Goal: Task Accomplishment & Management: Use online tool/utility

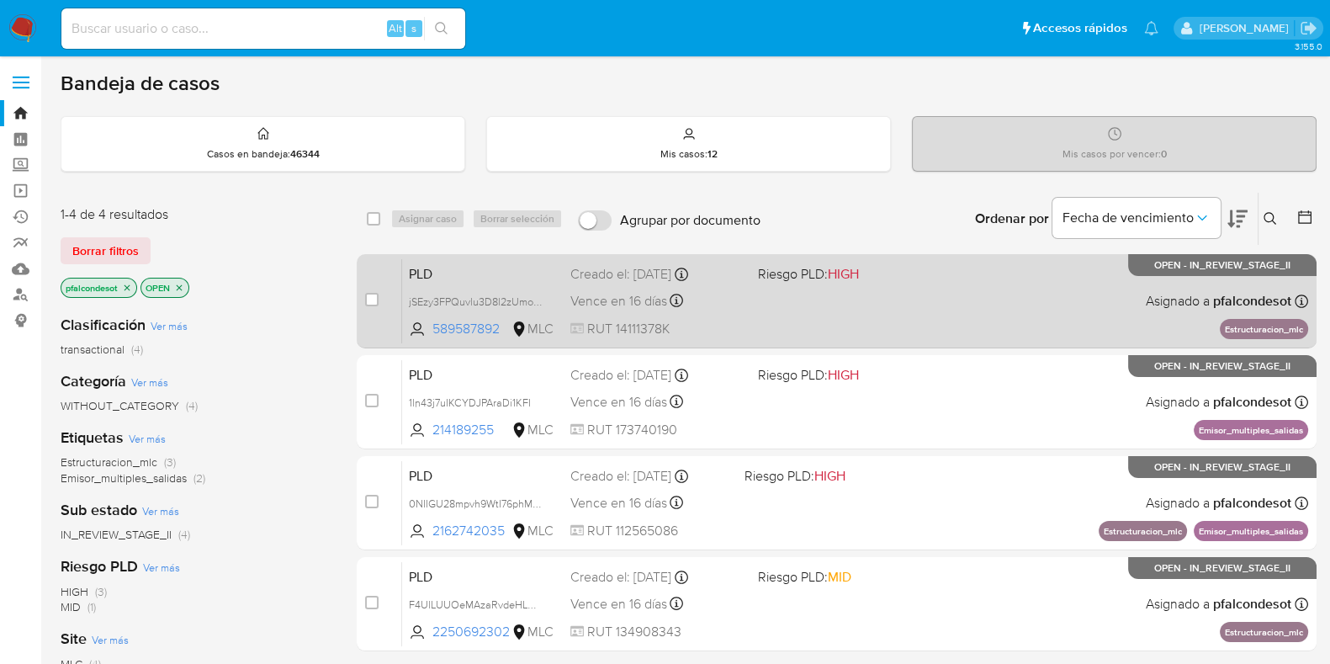
click at [1002, 297] on div "PLD jSEzy3FPQuvlu3D8l2zUmoDp 589587892 MLC Riesgo PLD: HIGH Creado el: 12/06/20…" at bounding box center [855, 300] width 906 height 85
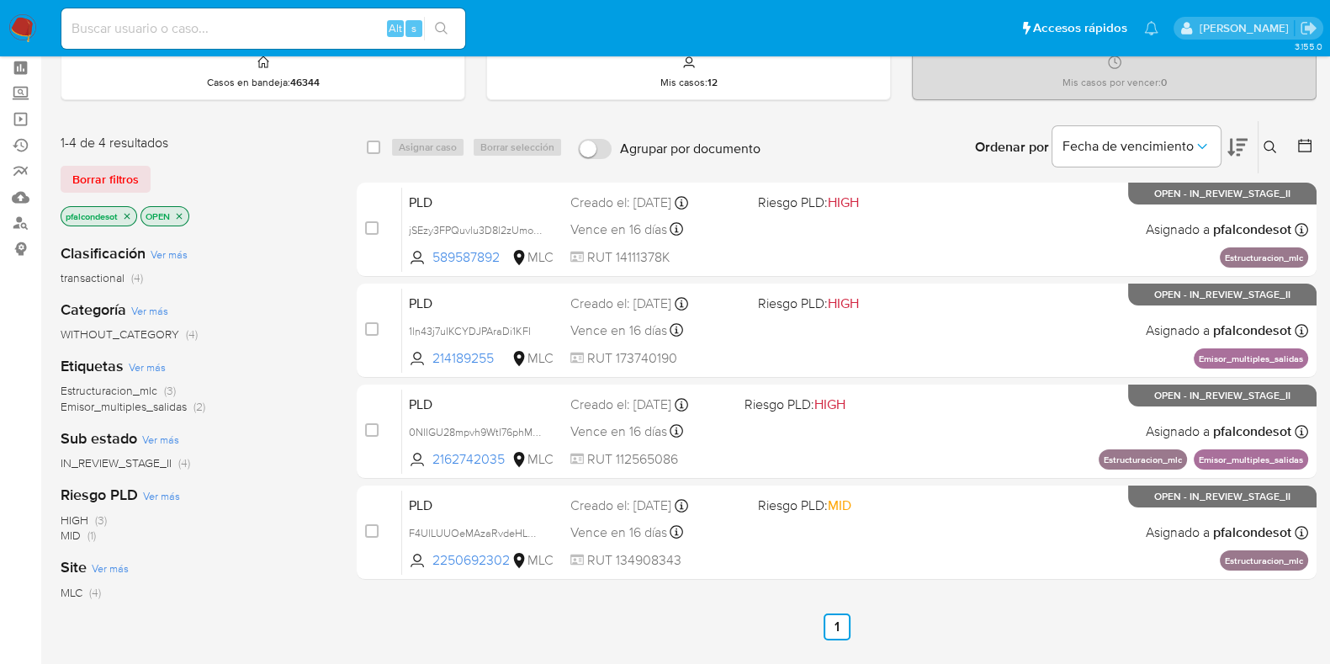
scroll to position [104, 0]
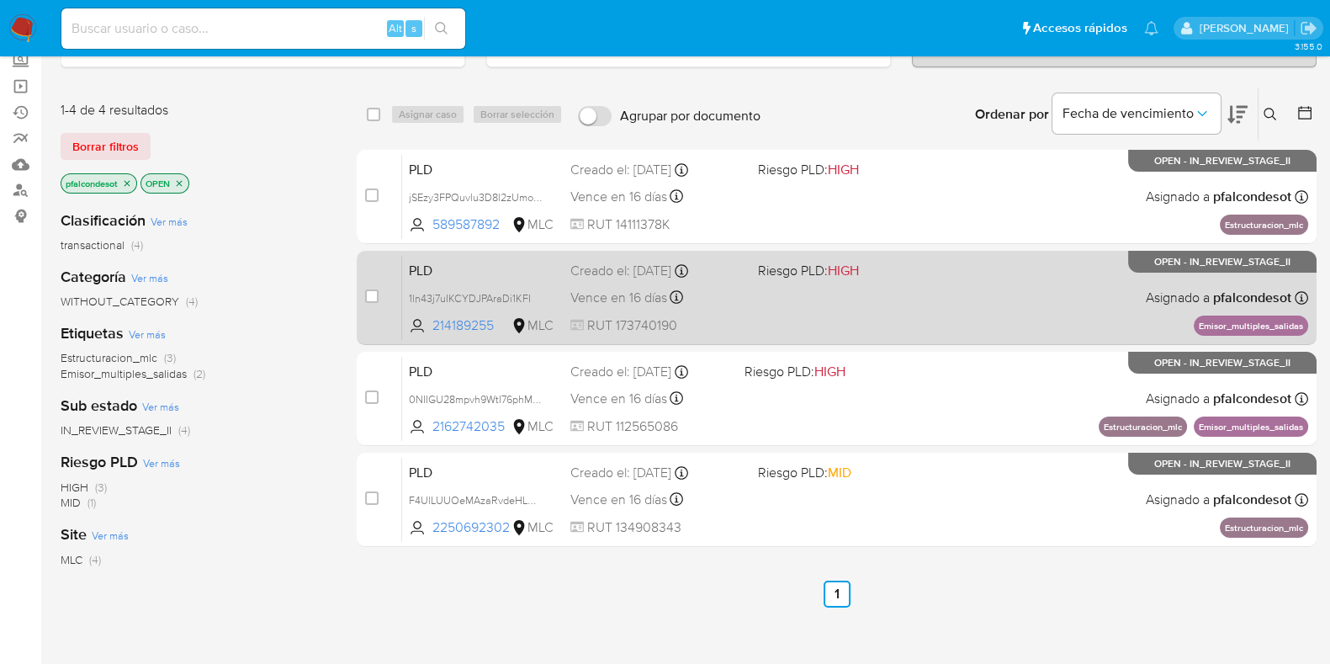
click at [572, 309] on div "PLD 1ln43j7uIKCYDJPAraDi1KFI 214189255 MLC Riesgo PLD: HIGH Creado el: 12/06/20…" at bounding box center [855, 297] width 906 height 85
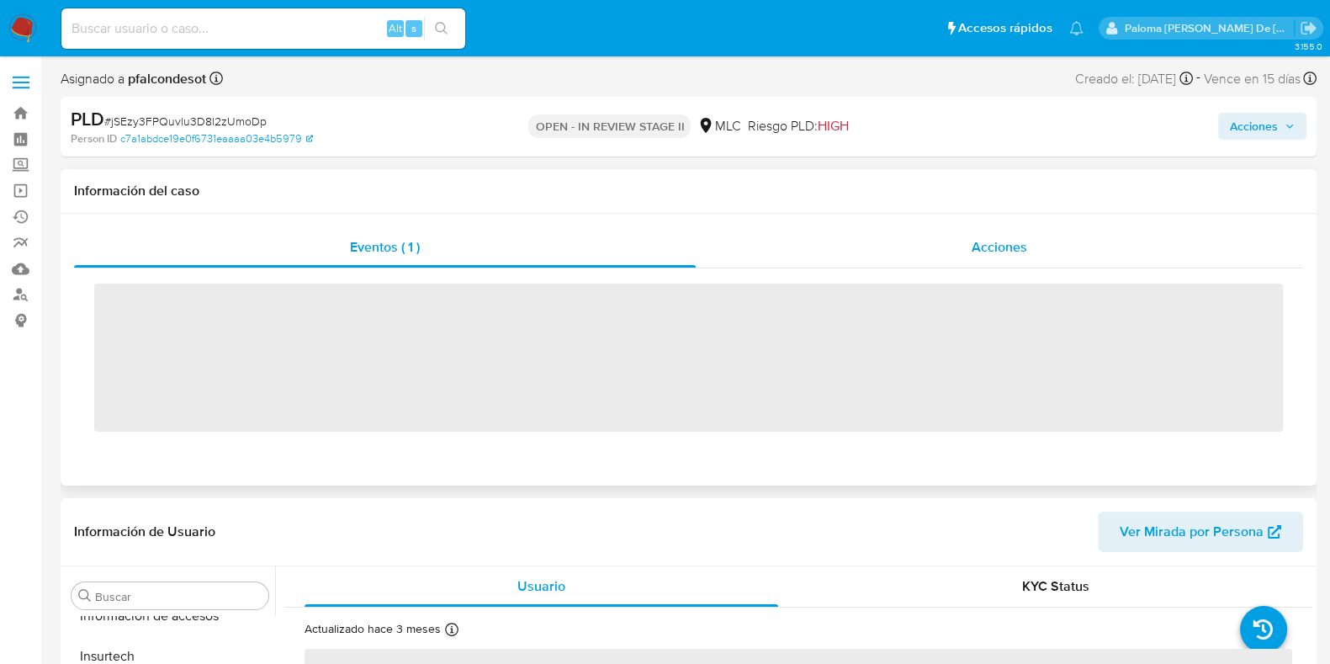
scroll to position [710, 0]
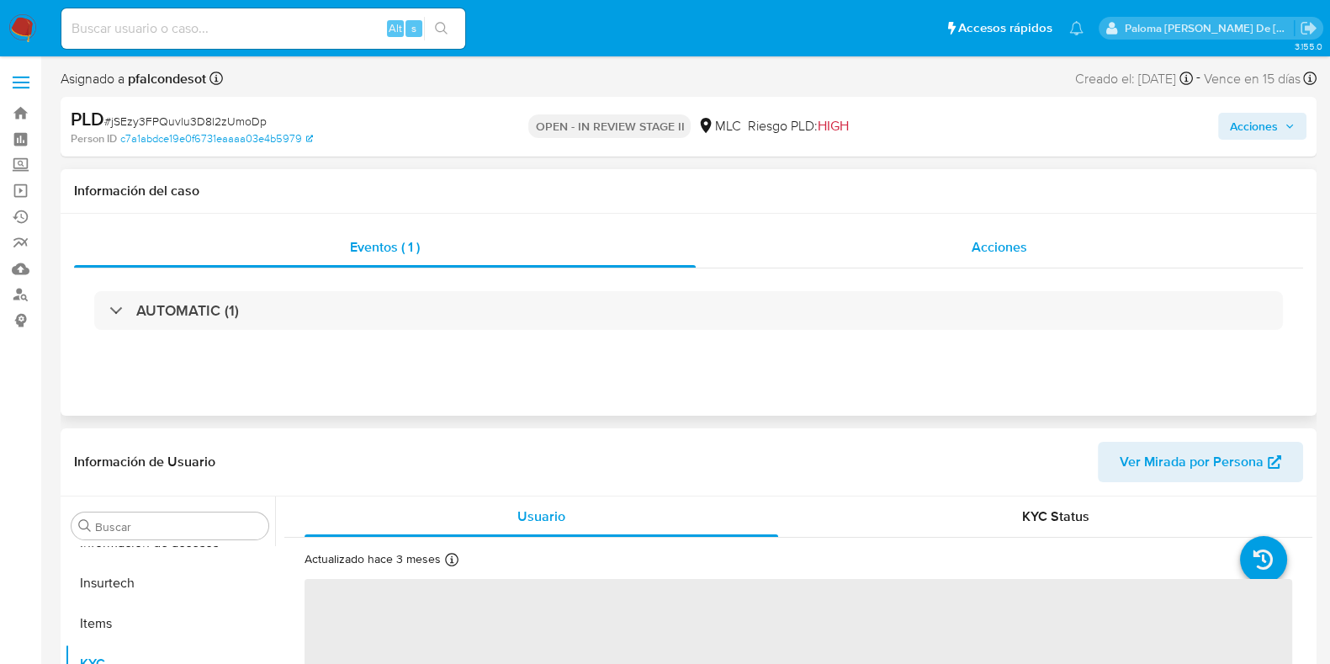
click at [1026, 240] on span "Acciones" at bounding box center [1000, 246] width 56 height 19
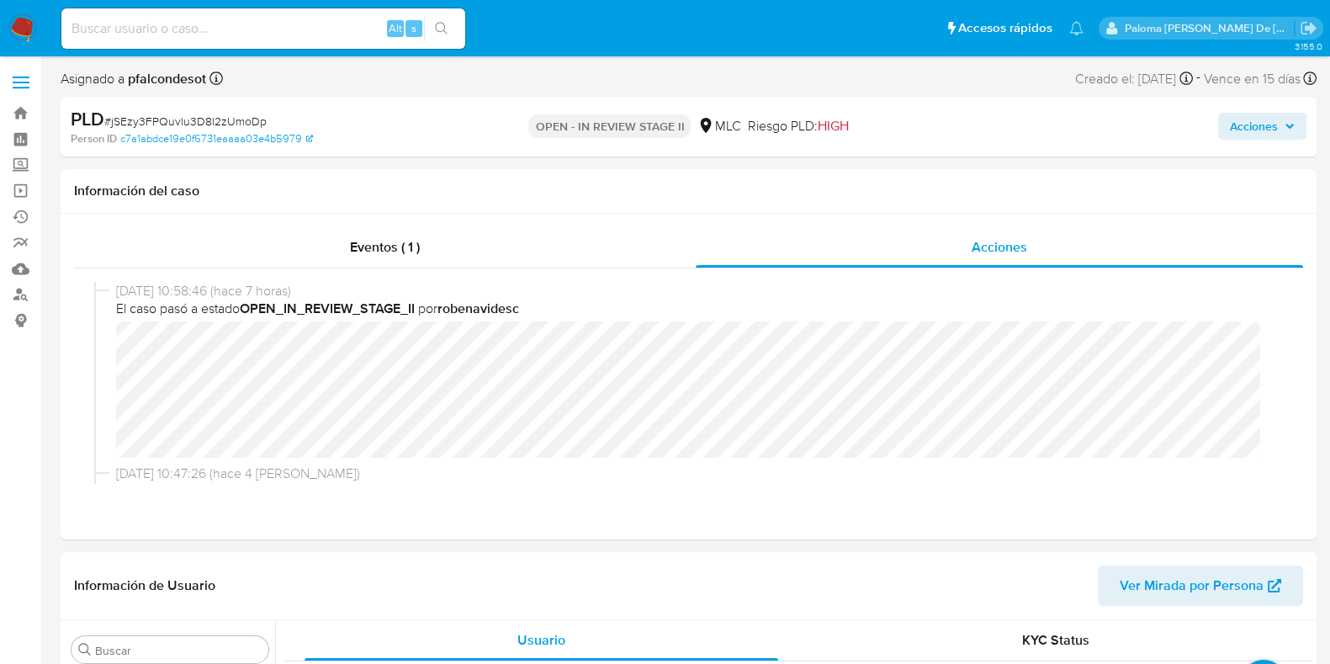
select select "10"
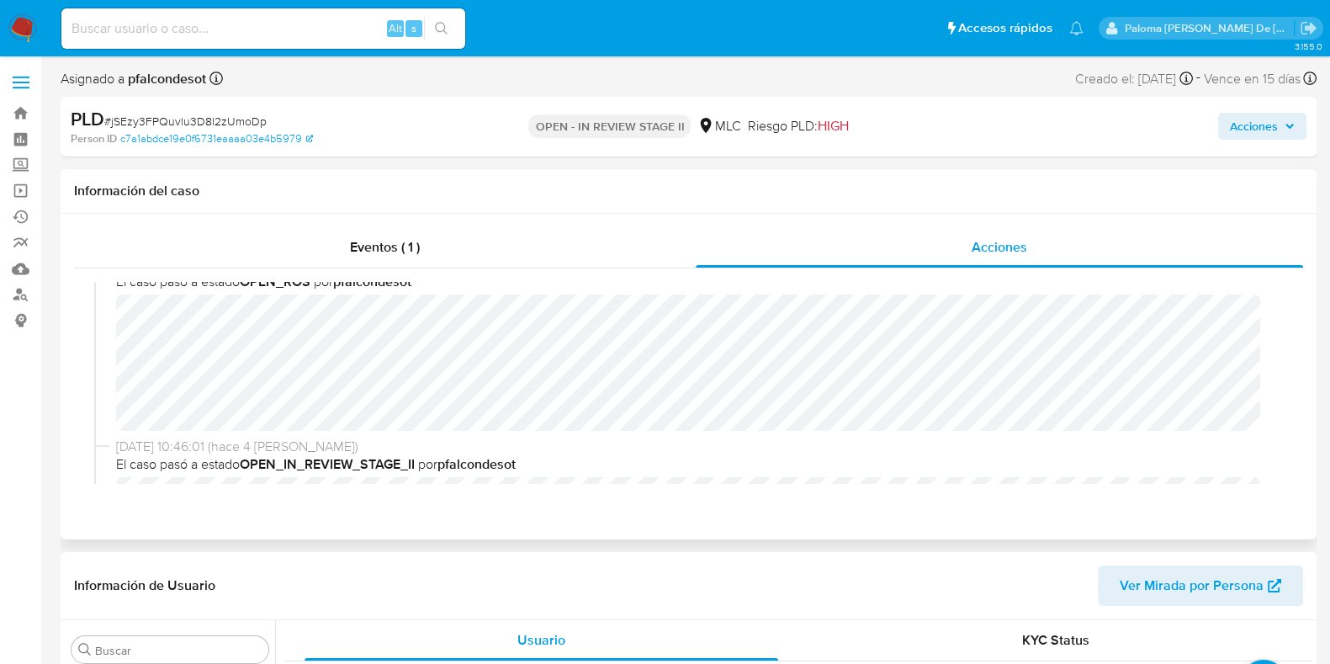
scroll to position [0, 0]
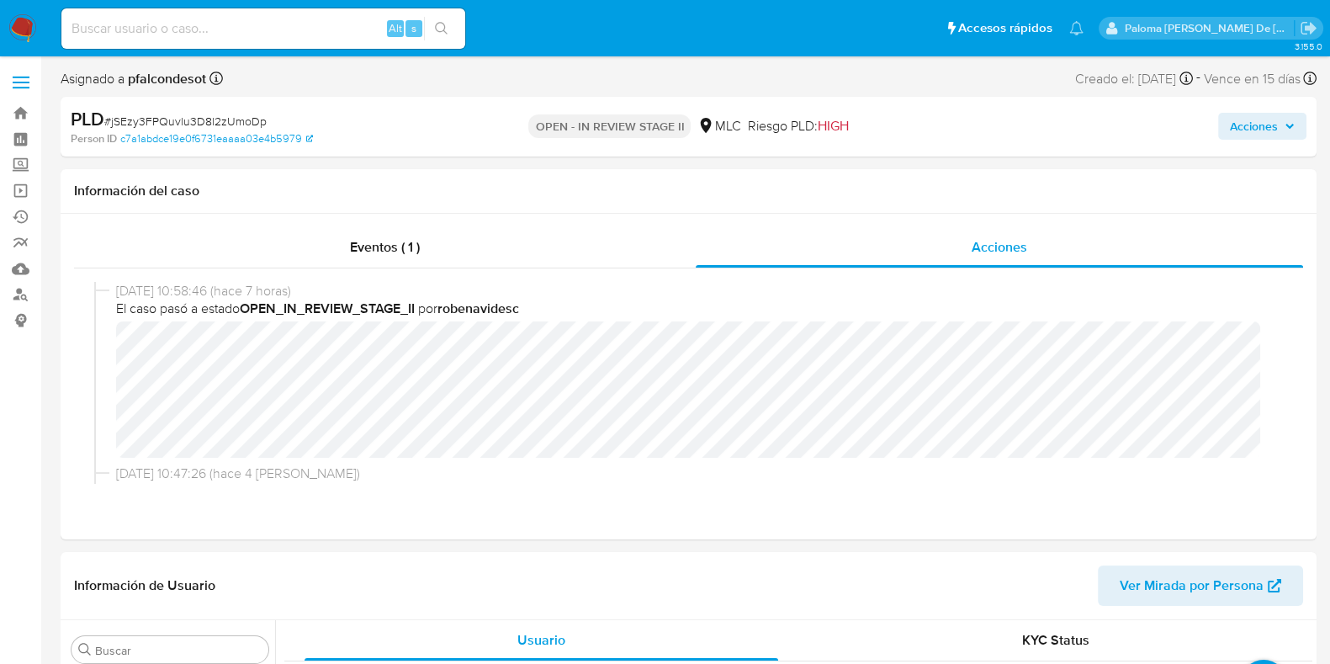
click at [1266, 128] on span "Acciones" at bounding box center [1254, 126] width 48 height 27
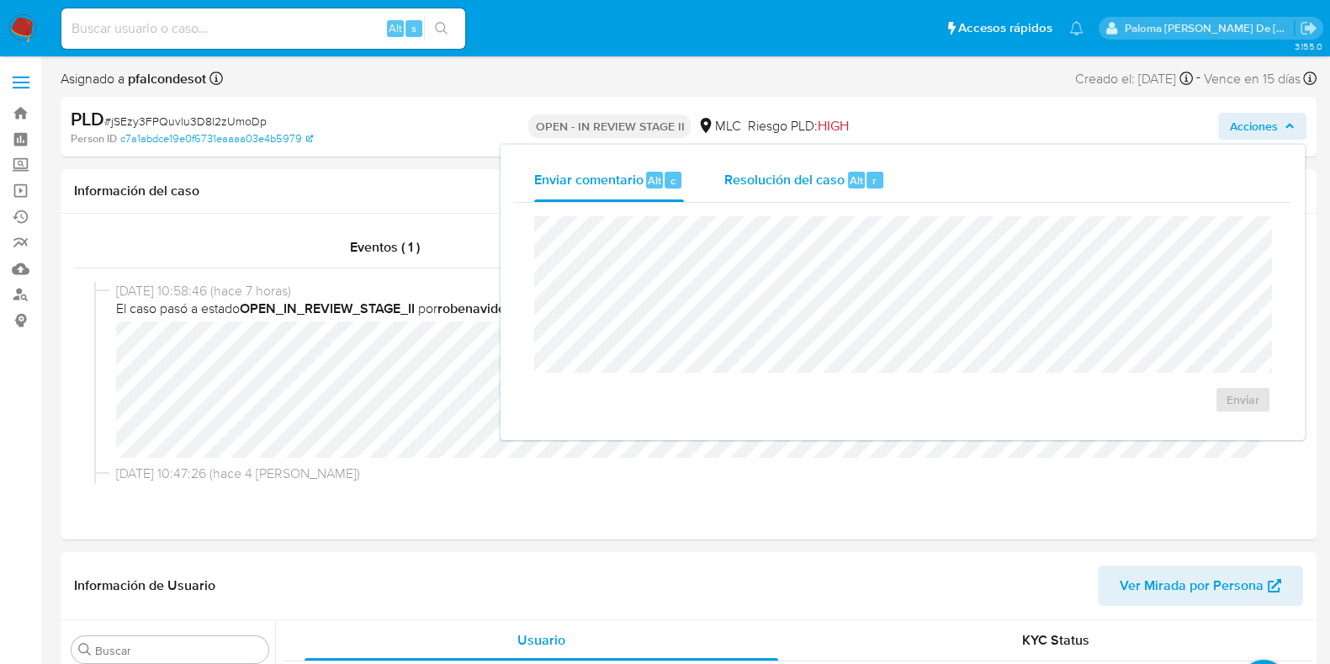
click at [732, 183] on span "Resolución del caso" at bounding box center [784, 179] width 120 height 19
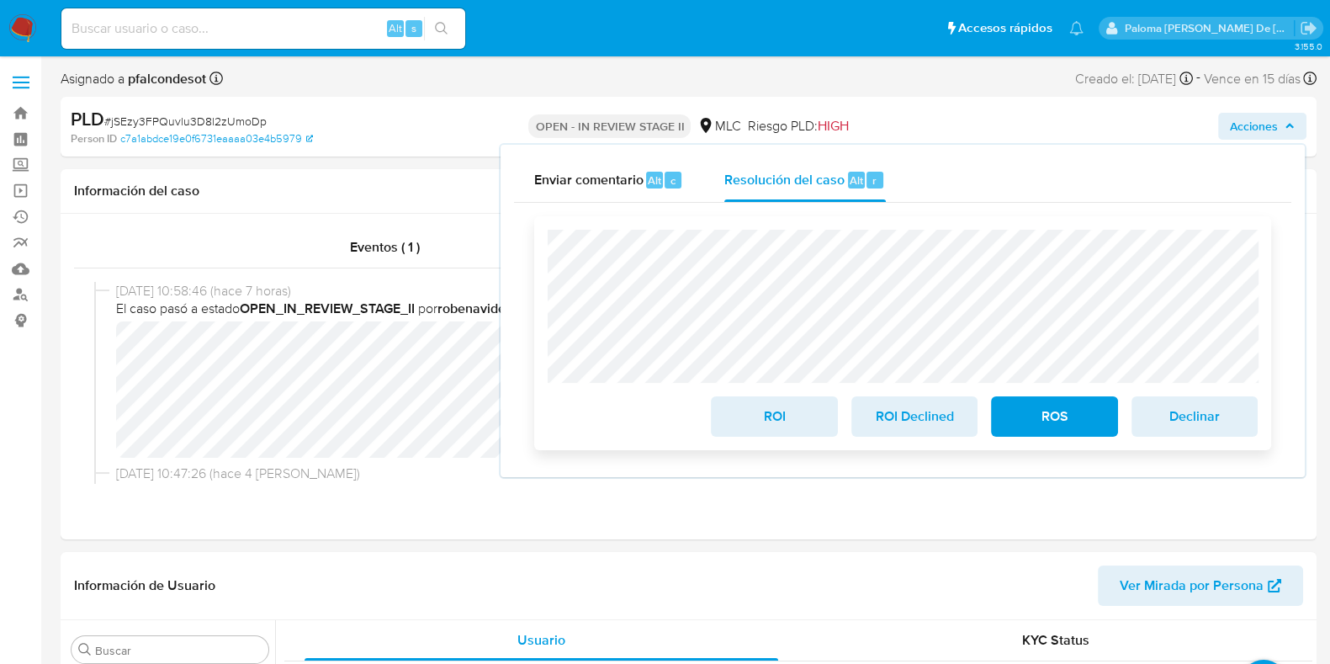
click at [745, 408] on span "ROI" at bounding box center [774, 416] width 82 height 37
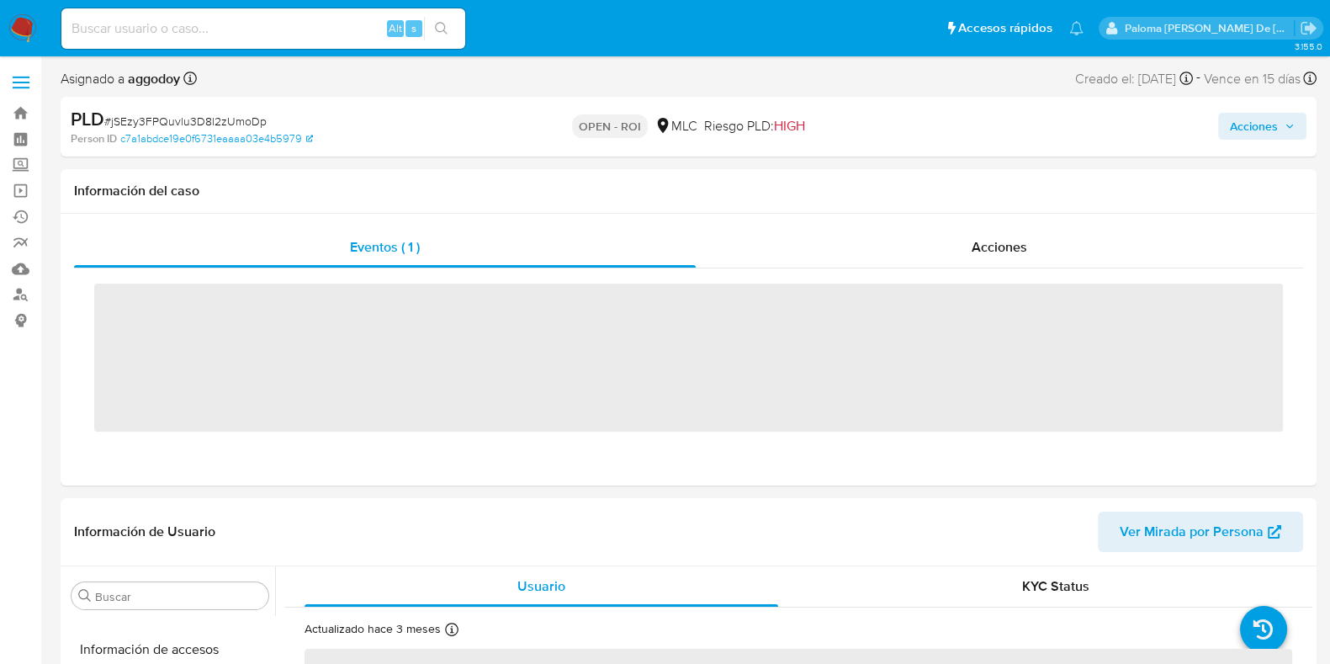
scroll to position [710, 0]
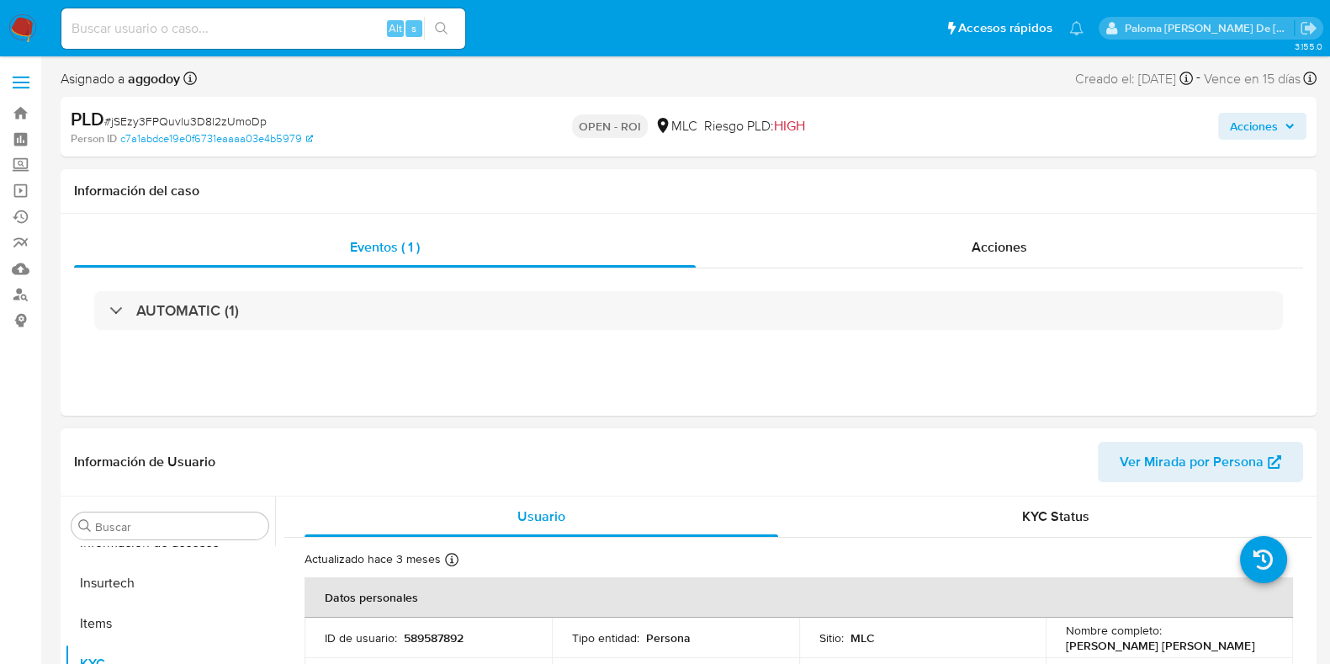
select select "10"
click at [1014, 241] on span "Acciones" at bounding box center [1000, 246] width 56 height 19
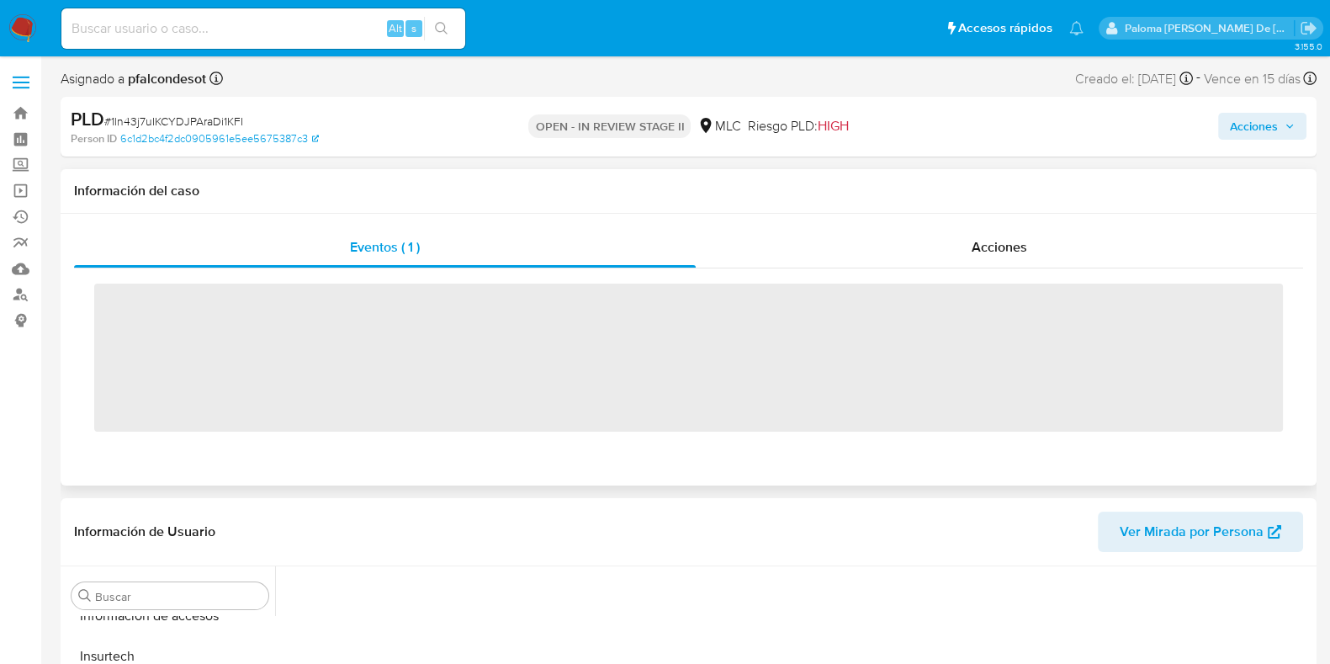
scroll to position [710, 0]
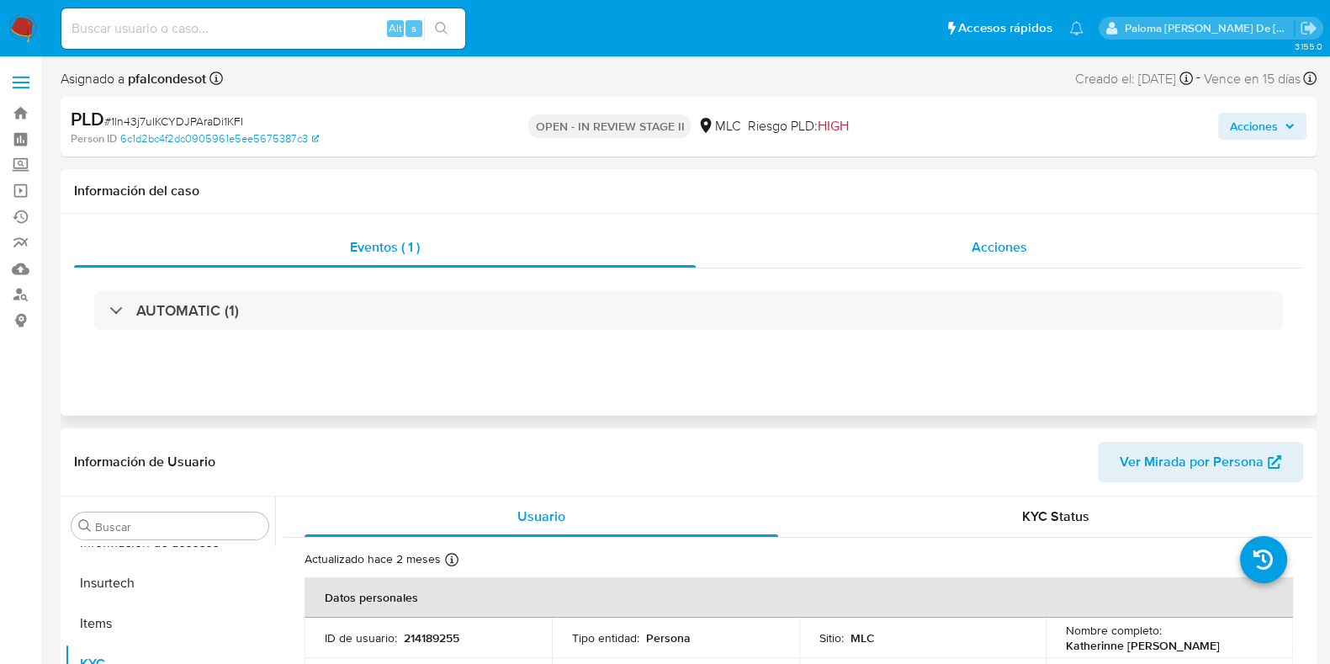
click at [1026, 259] on div "Acciones" at bounding box center [999, 247] width 607 height 40
select select "10"
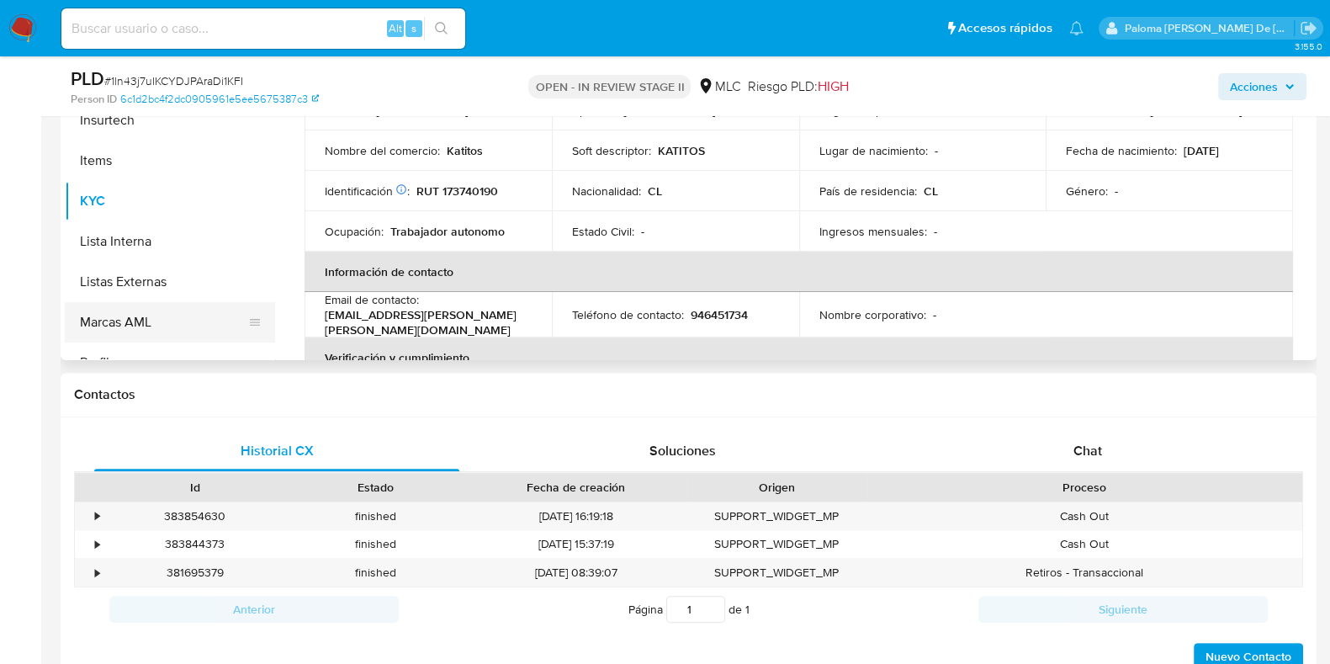
scroll to position [290, 0]
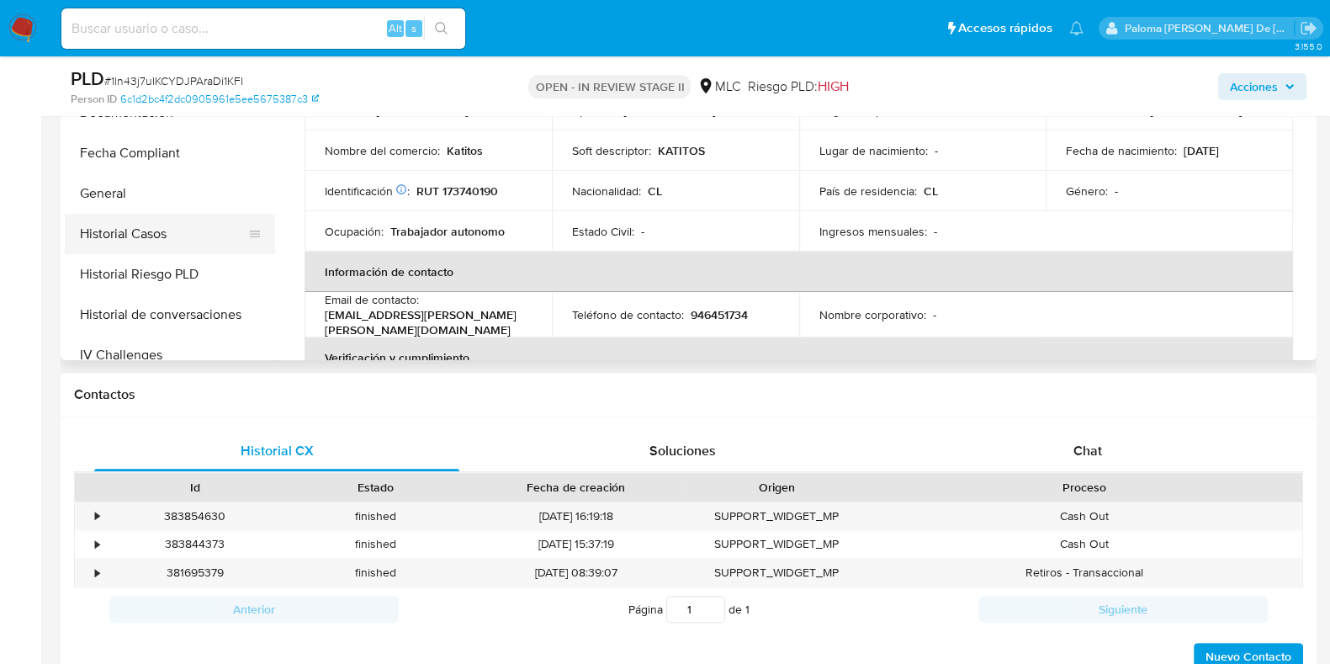
click at [158, 224] on button "Historial Casos" at bounding box center [163, 234] width 197 height 40
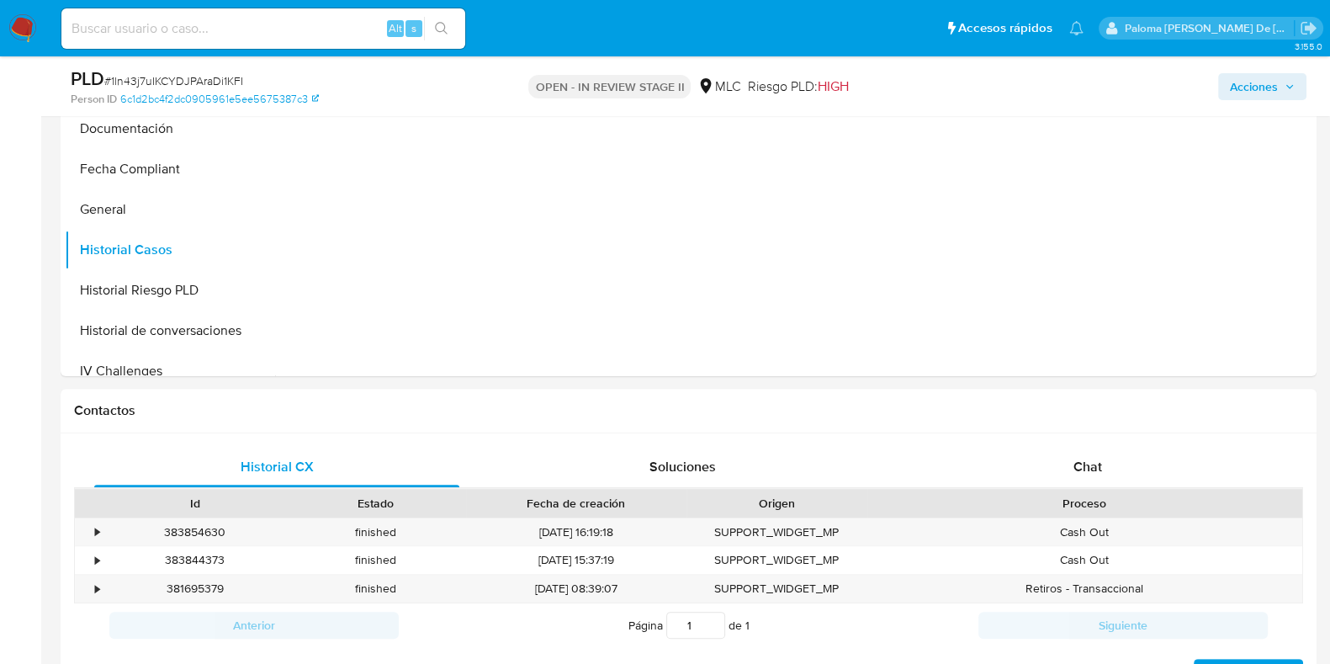
scroll to position [209, 0]
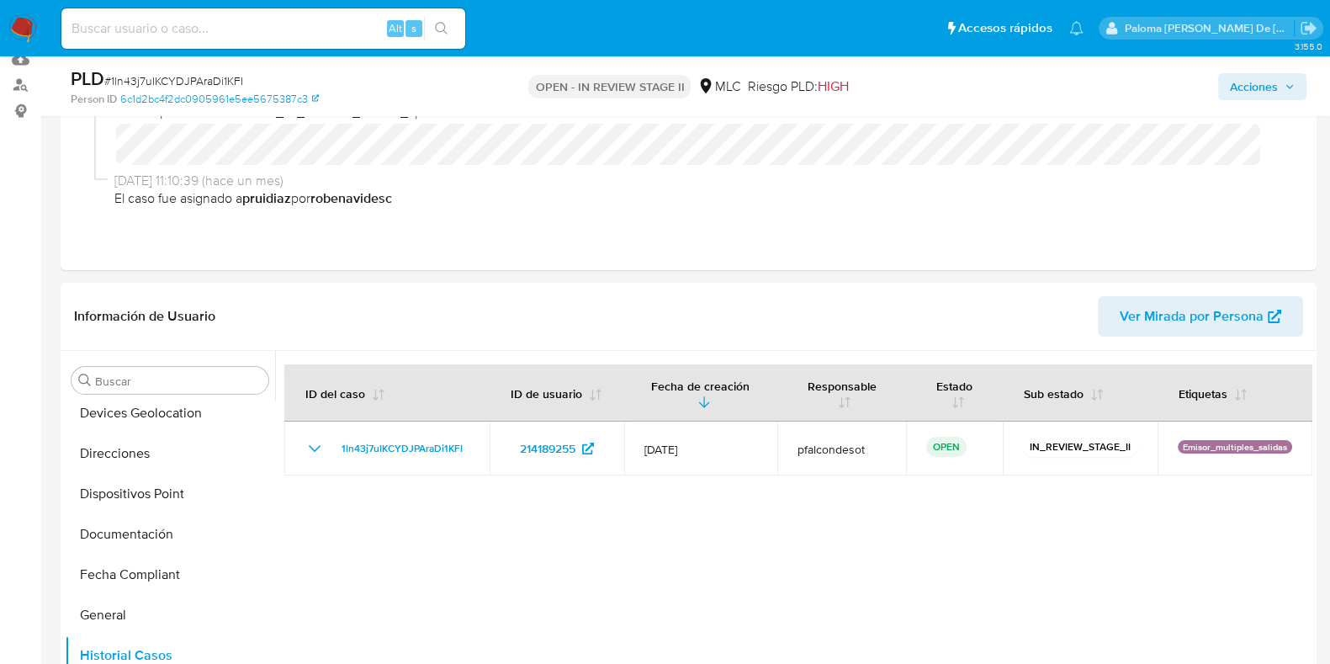
click at [1258, 87] on span "Acciones" at bounding box center [1254, 86] width 48 height 27
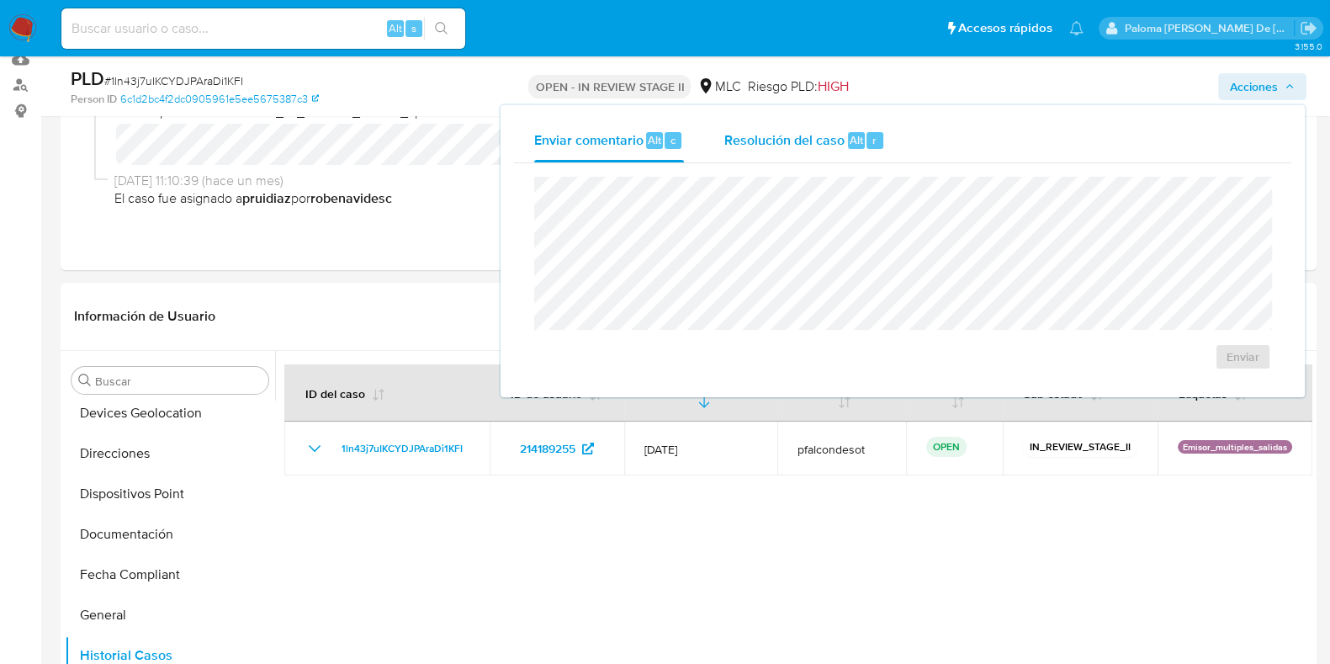
click at [772, 133] on span "Resolución del caso" at bounding box center [784, 139] width 120 height 19
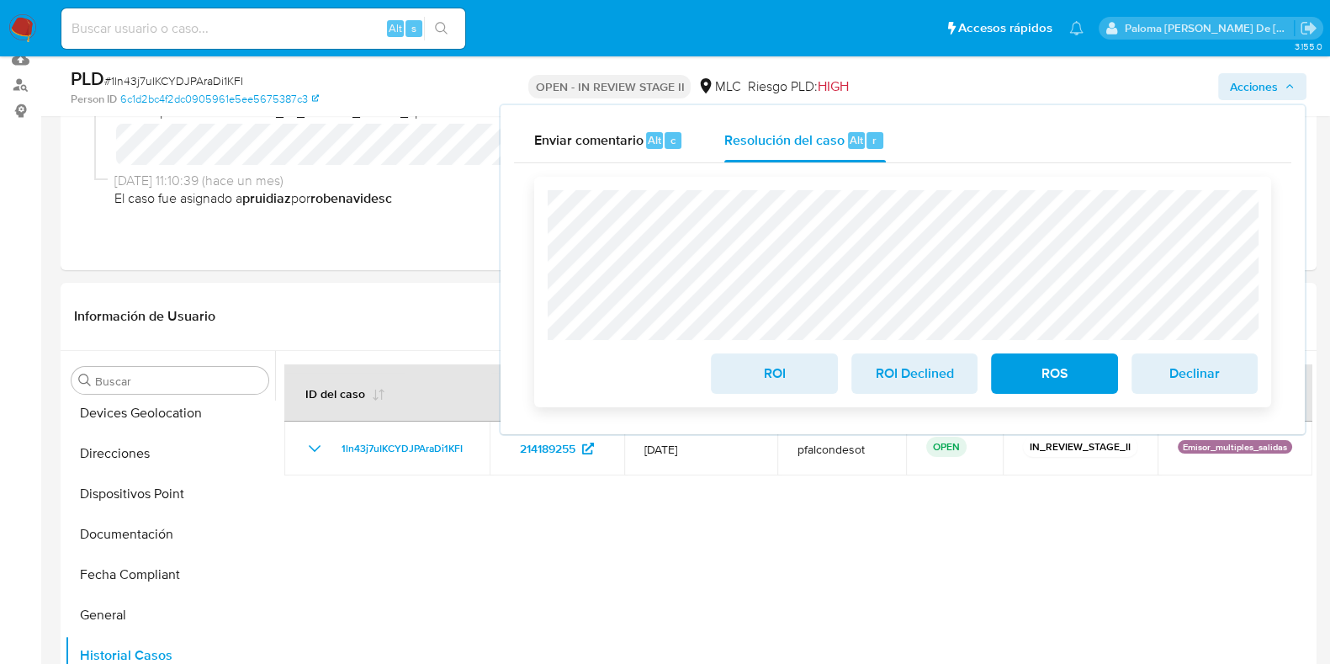
click at [1188, 379] on span "Declinar" at bounding box center [1194, 373] width 82 height 37
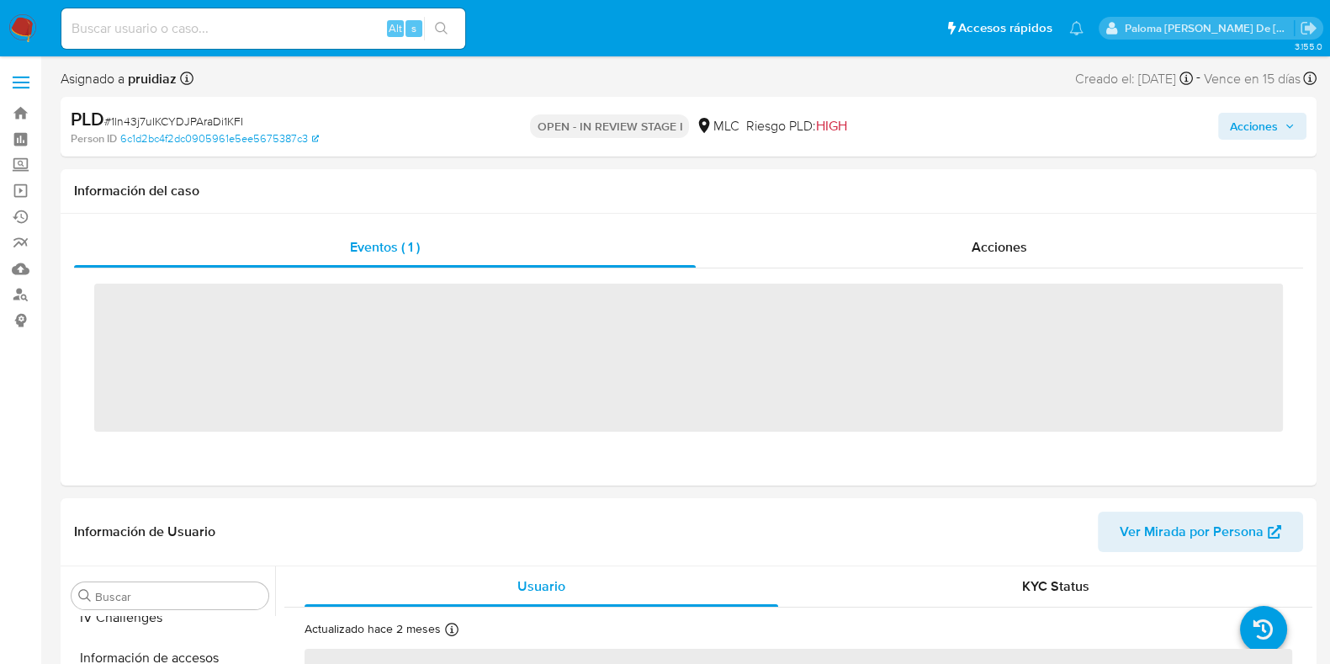
scroll to position [710, 0]
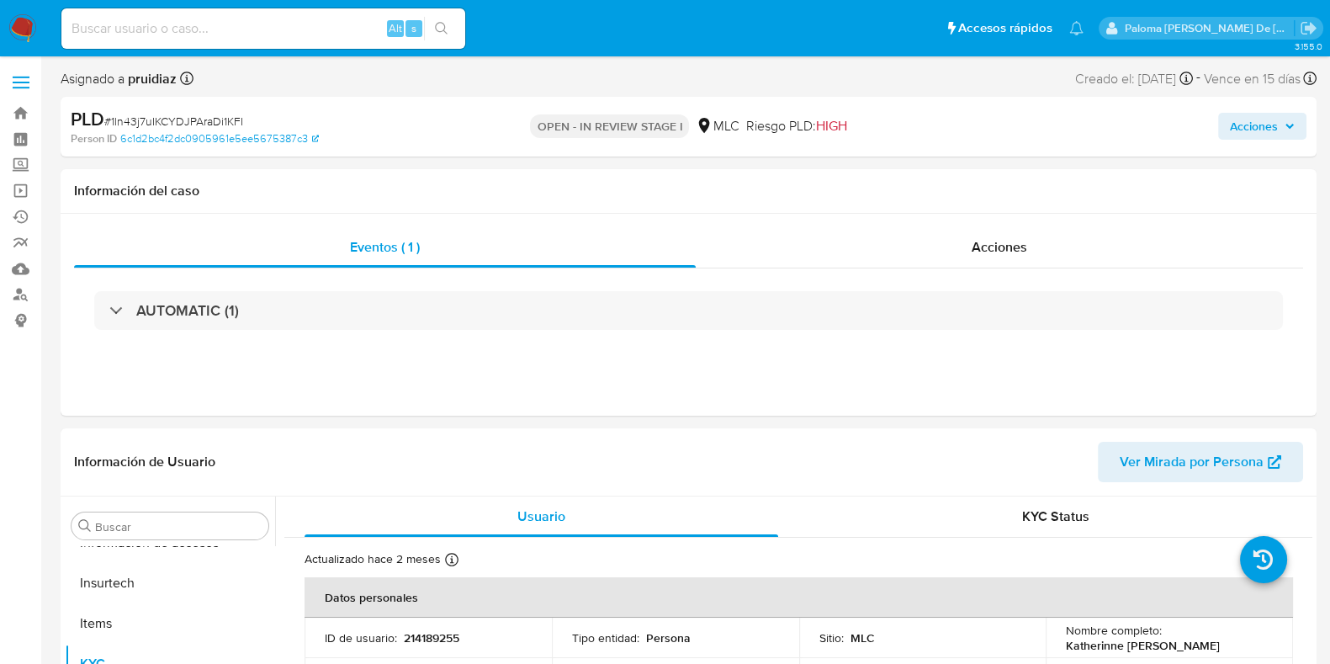
select select "10"
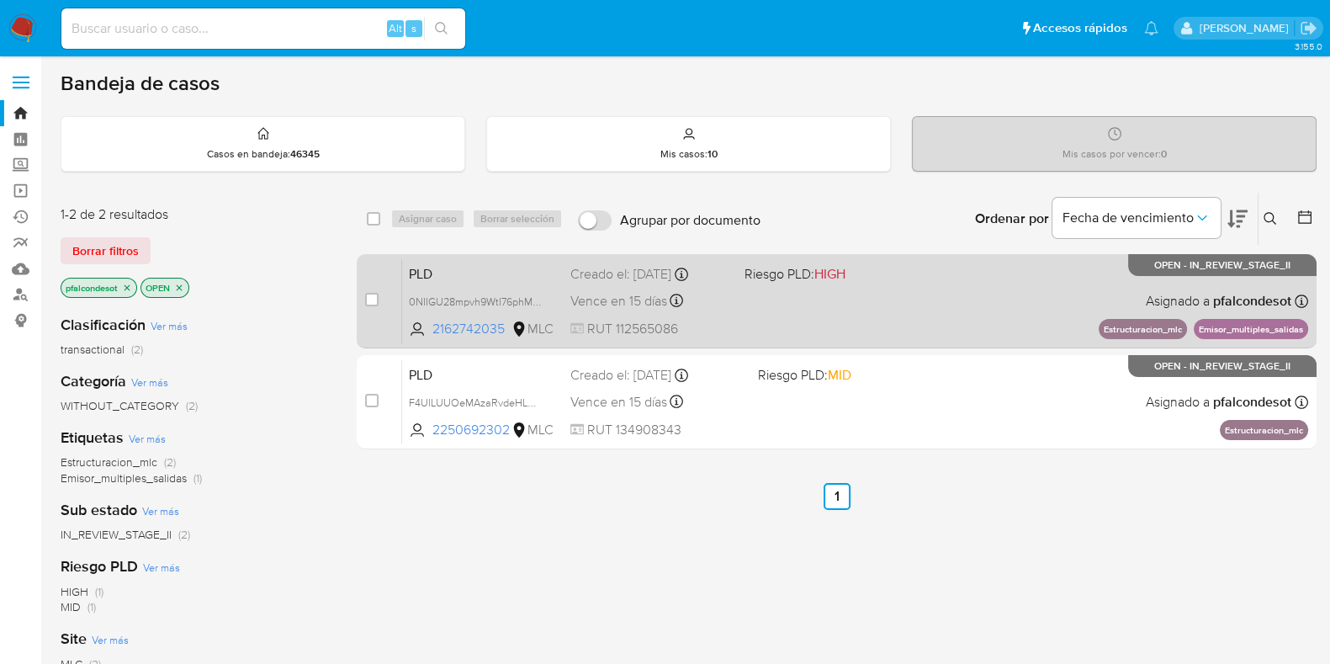
click at [845, 300] on div "PLD 0NIIGU28mpvh9WtI76phMsZ6 2162742035 MLC Riesgo PLD: HIGH Creado el: [DATE] …" at bounding box center [855, 300] width 906 height 85
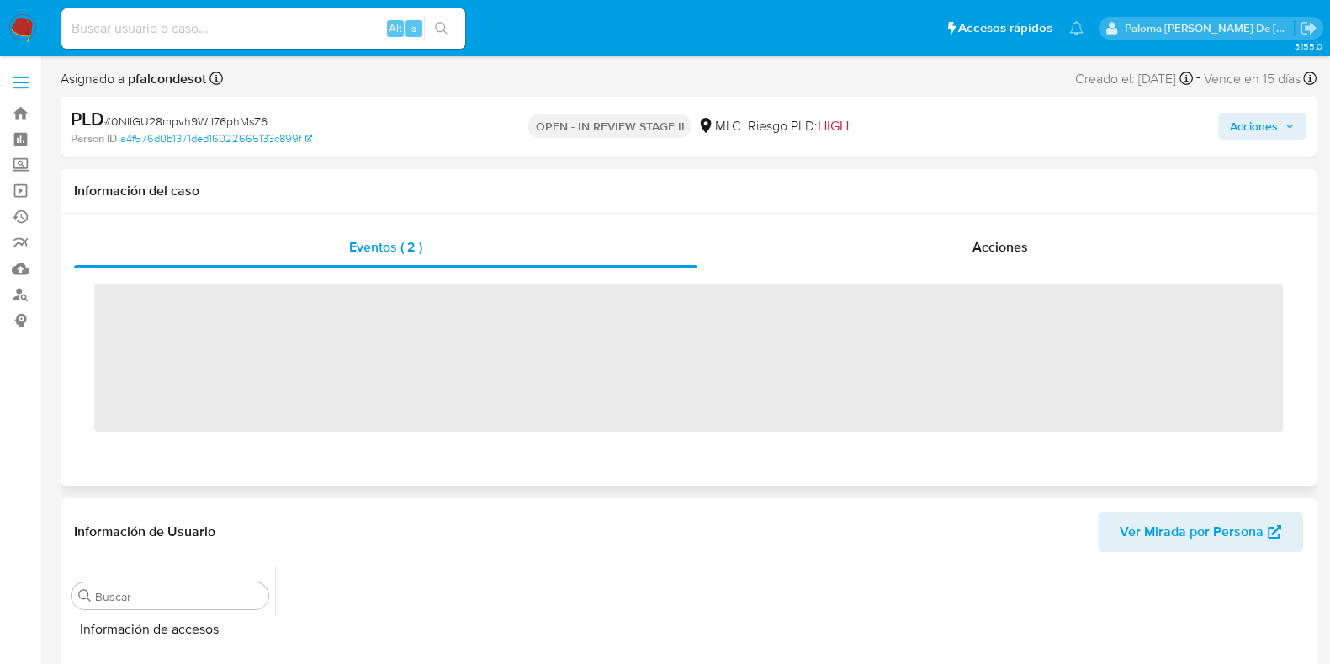
scroll to position [710, 0]
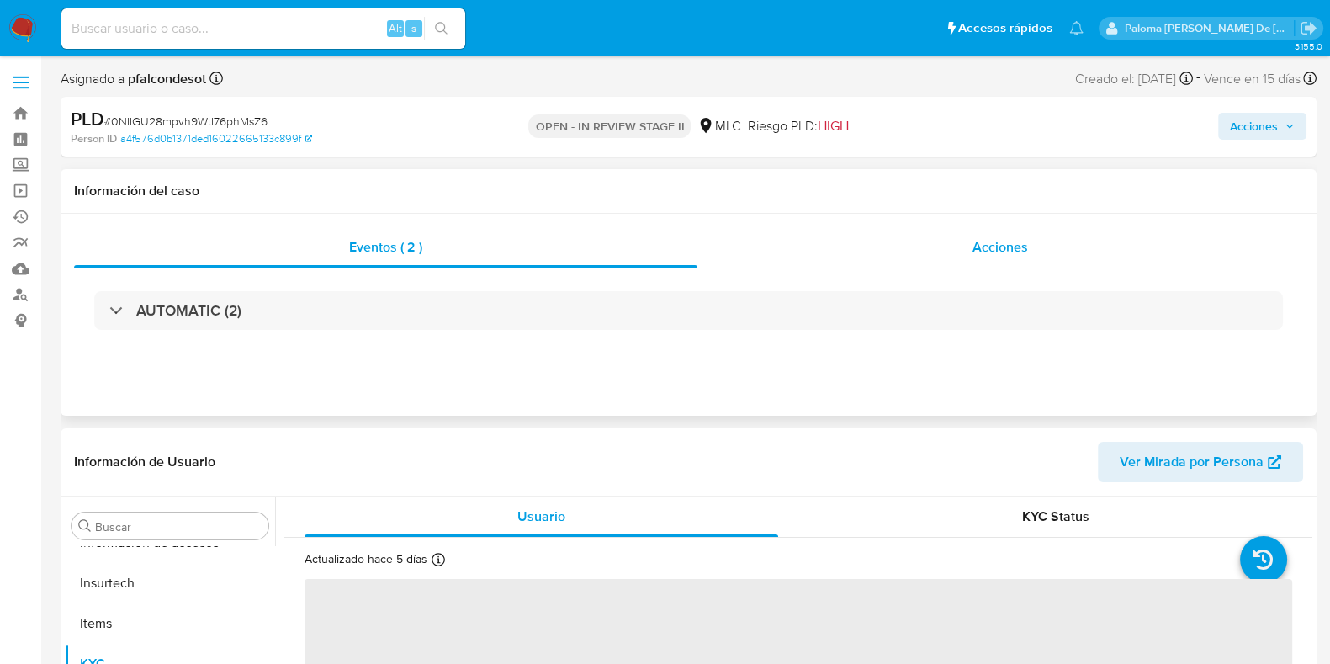
click at [977, 251] on span "Acciones" at bounding box center [1001, 246] width 56 height 19
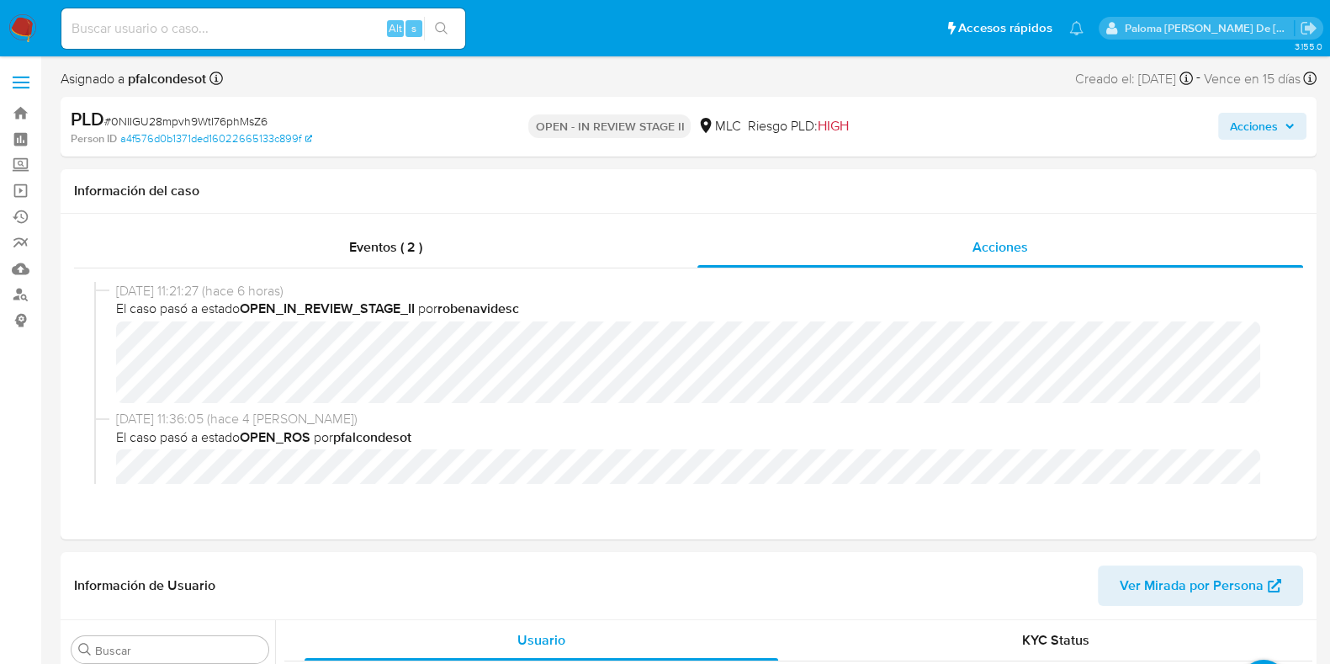
select select "10"
click at [1259, 130] on span "Acciones" at bounding box center [1254, 126] width 48 height 27
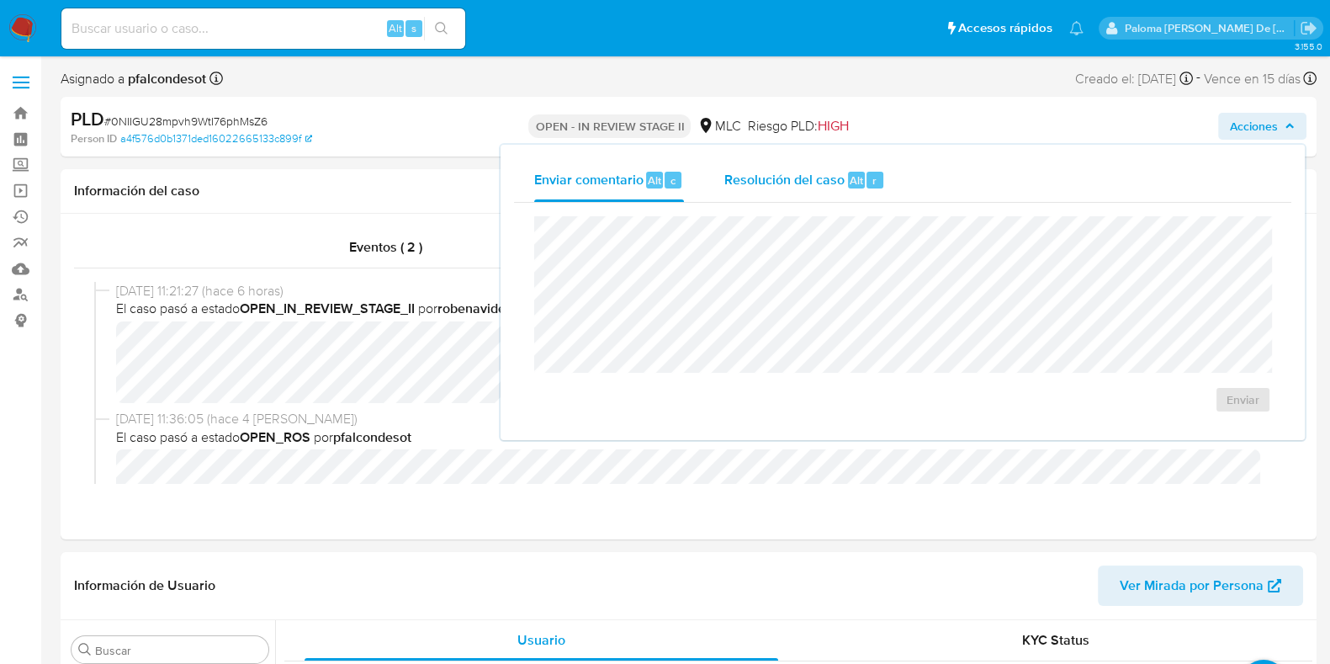
click at [805, 187] on span "Resolución del caso" at bounding box center [784, 179] width 120 height 19
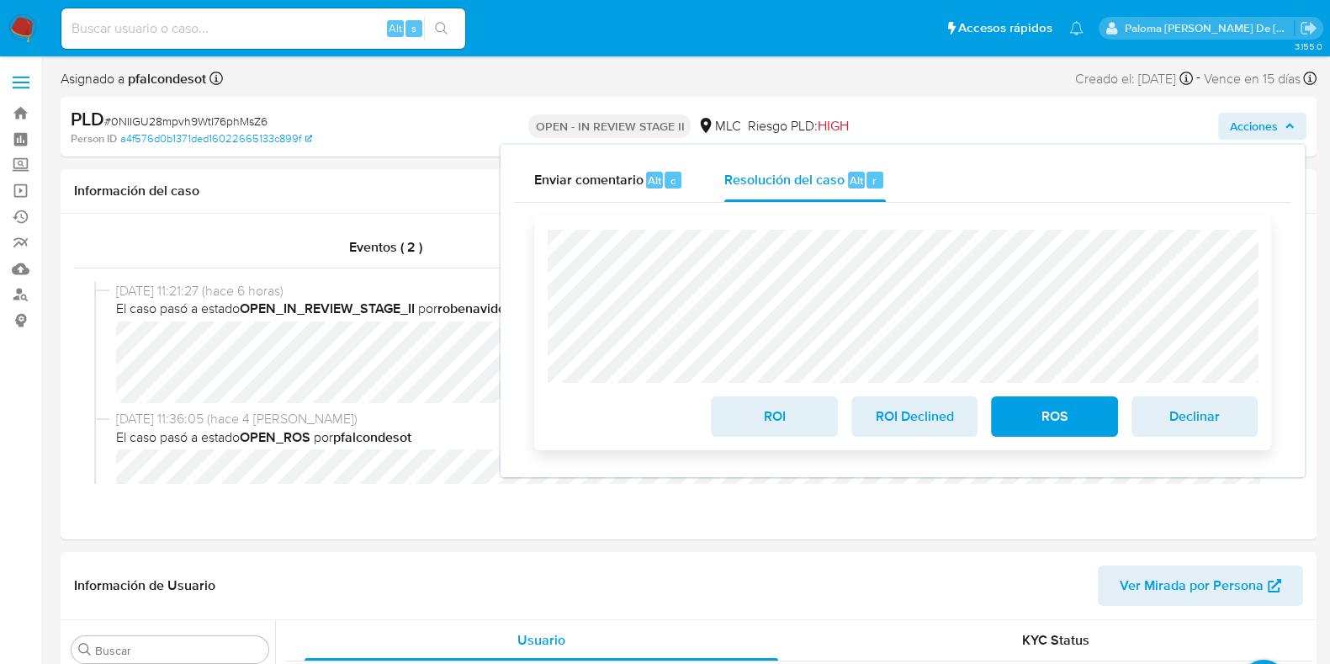
click at [774, 431] on span "ROI" at bounding box center [774, 416] width 82 height 37
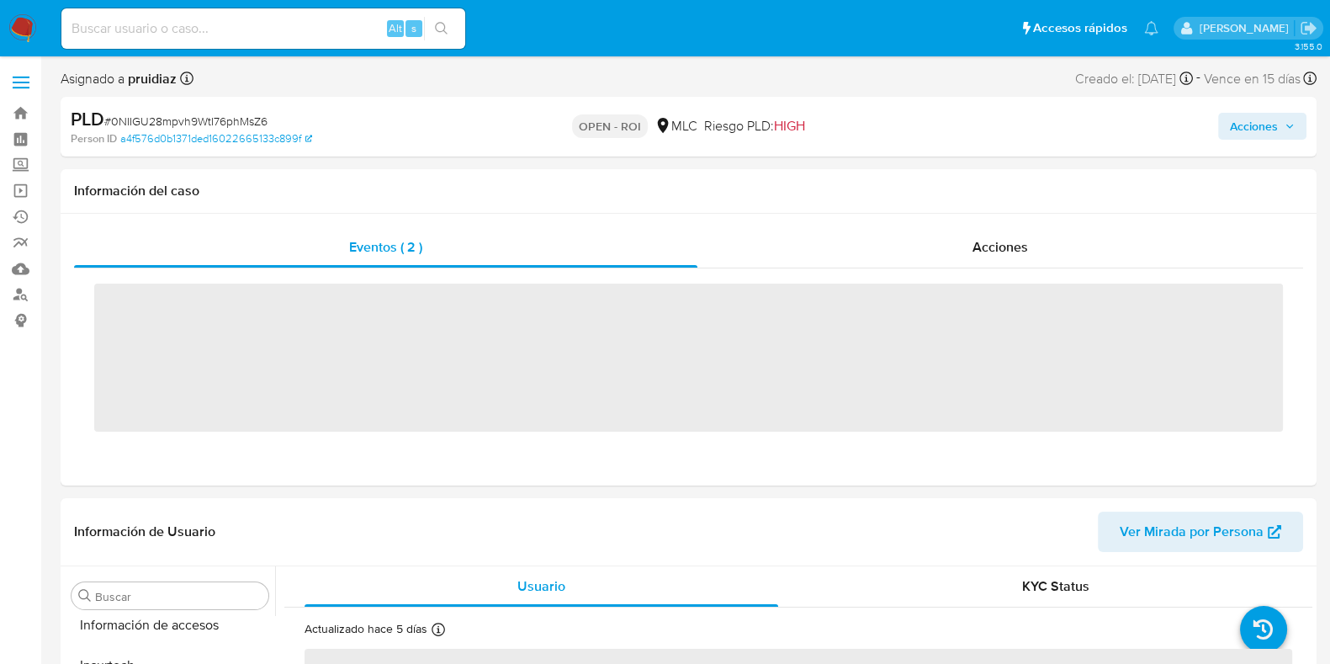
scroll to position [710, 0]
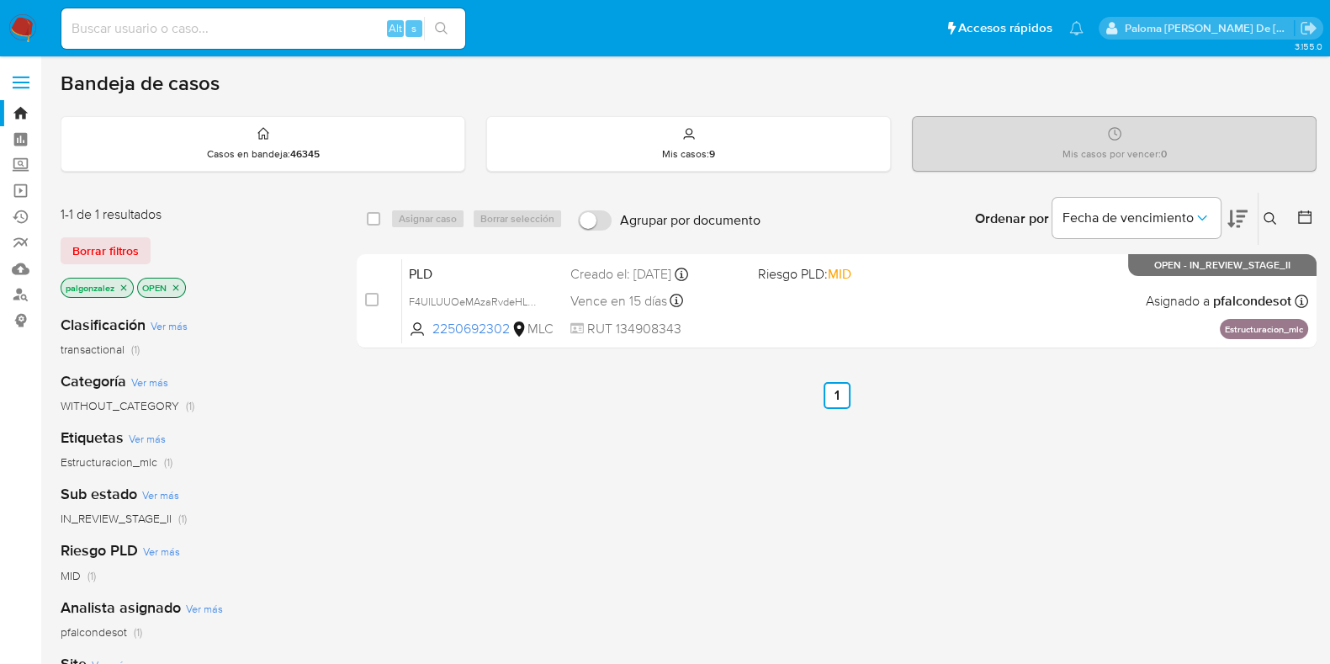
click at [302, 24] on input at bounding box center [263, 29] width 404 height 22
paste input "607349432"
type input "607349432"
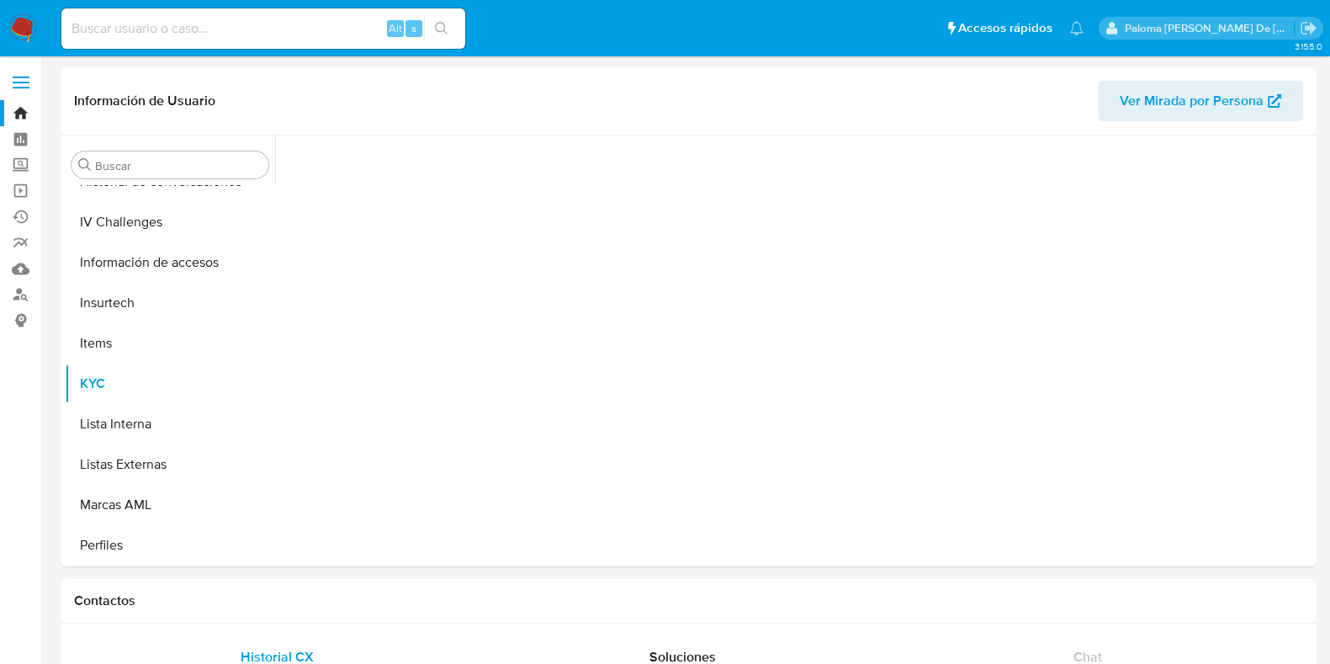
scroll to position [710, 0]
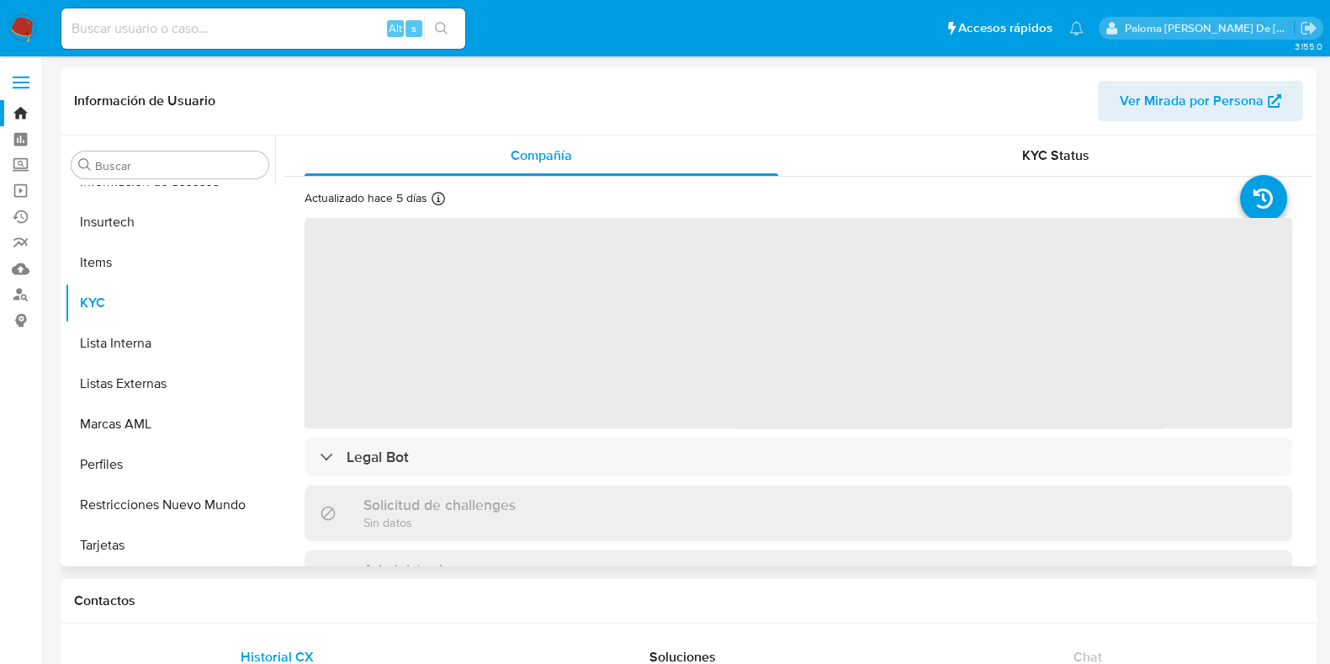
select select "10"
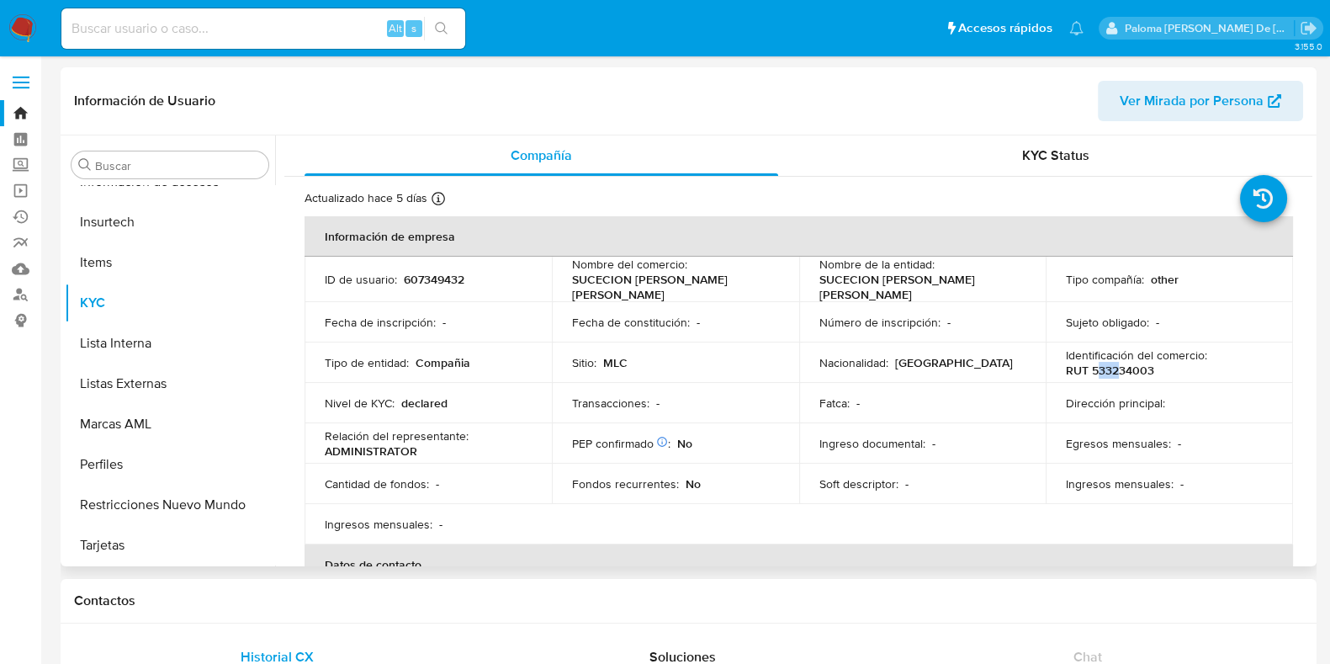
drag, startPoint x: 1095, startPoint y: 371, endPoint x: 1113, endPoint y: 374, distance: 18.8
click at [1113, 374] on p "RUT 533234003" at bounding box center [1110, 370] width 88 height 15
drag, startPoint x: 1140, startPoint y: 368, endPoint x: 1121, endPoint y: 368, distance: 18.5
click at [1121, 368] on p "RUT 533234003" at bounding box center [1110, 370] width 88 height 15
click at [1116, 368] on p "RUT 533234003" at bounding box center [1110, 370] width 88 height 15
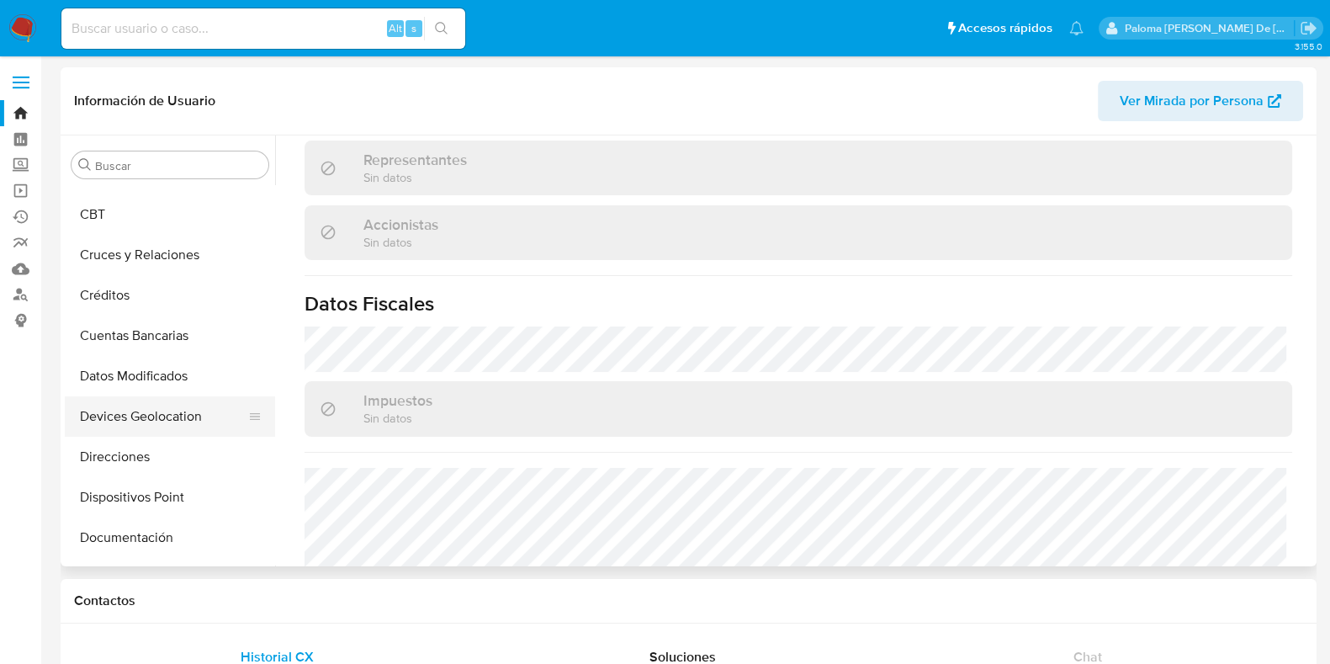
scroll to position [104, 0]
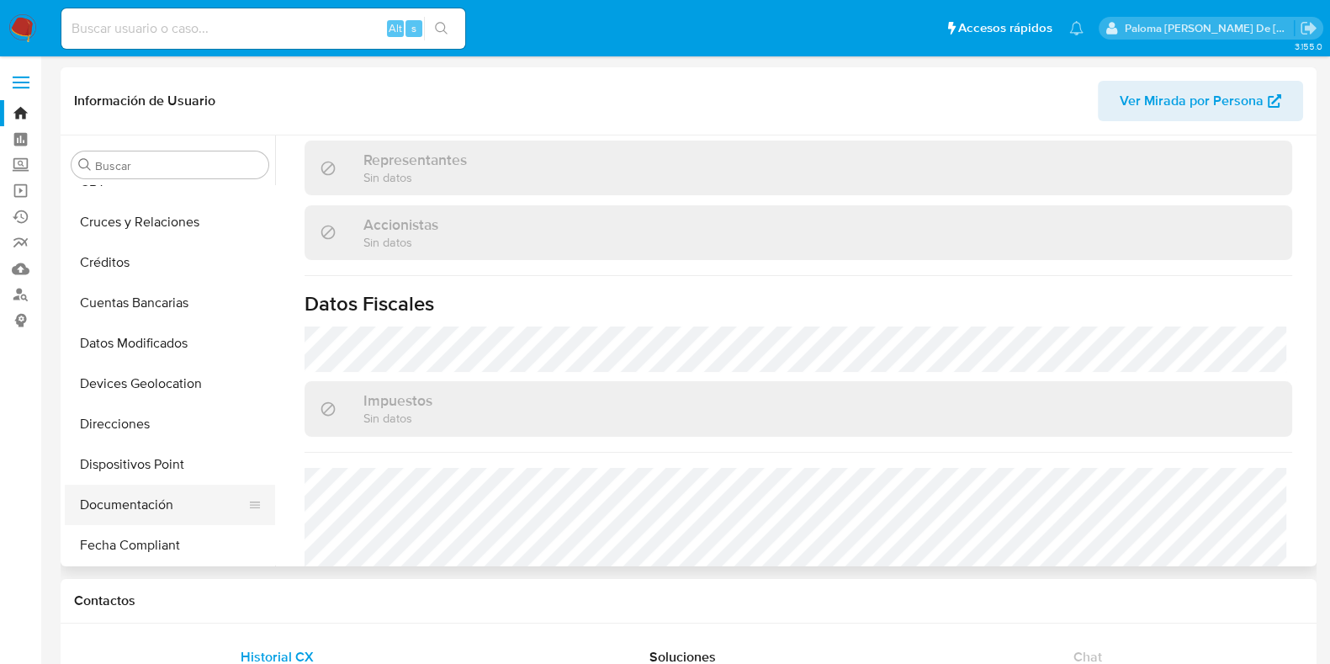
click at [170, 499] on button "Documentación" at bounding box center [163, 505] width 197 height 40
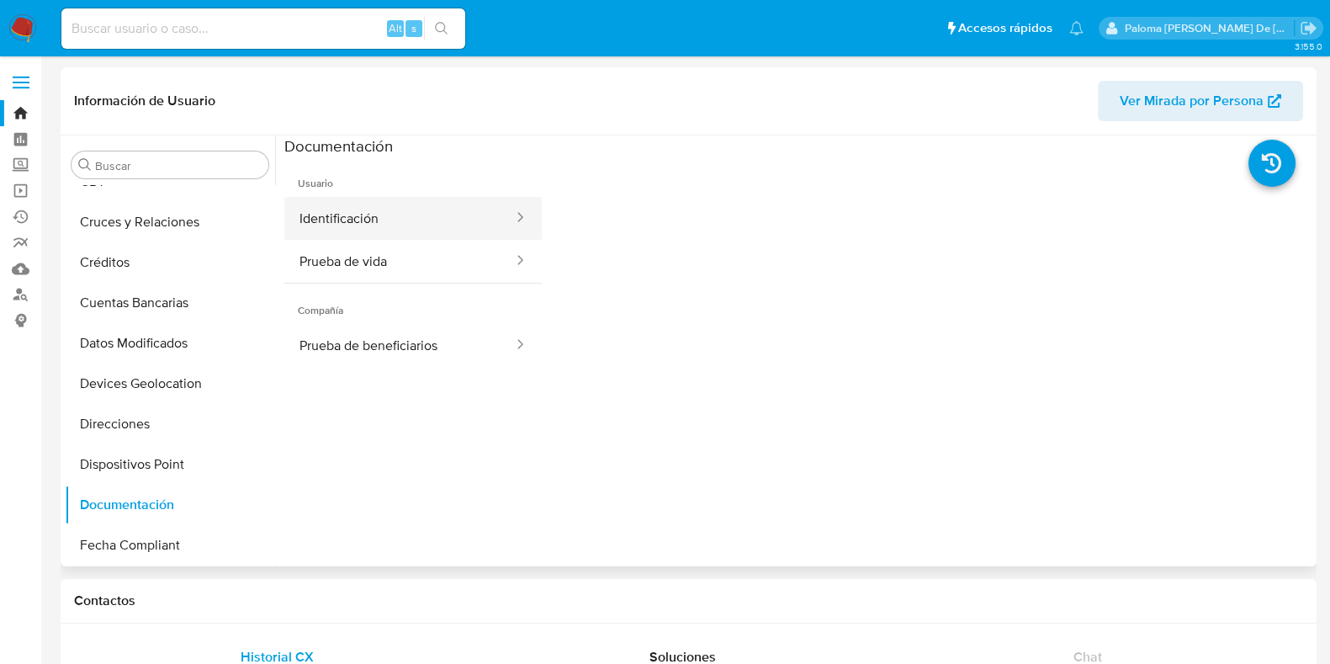
click at [363, 203] on button "Identificación" at bounding box center [399, 218] width 231 height 43
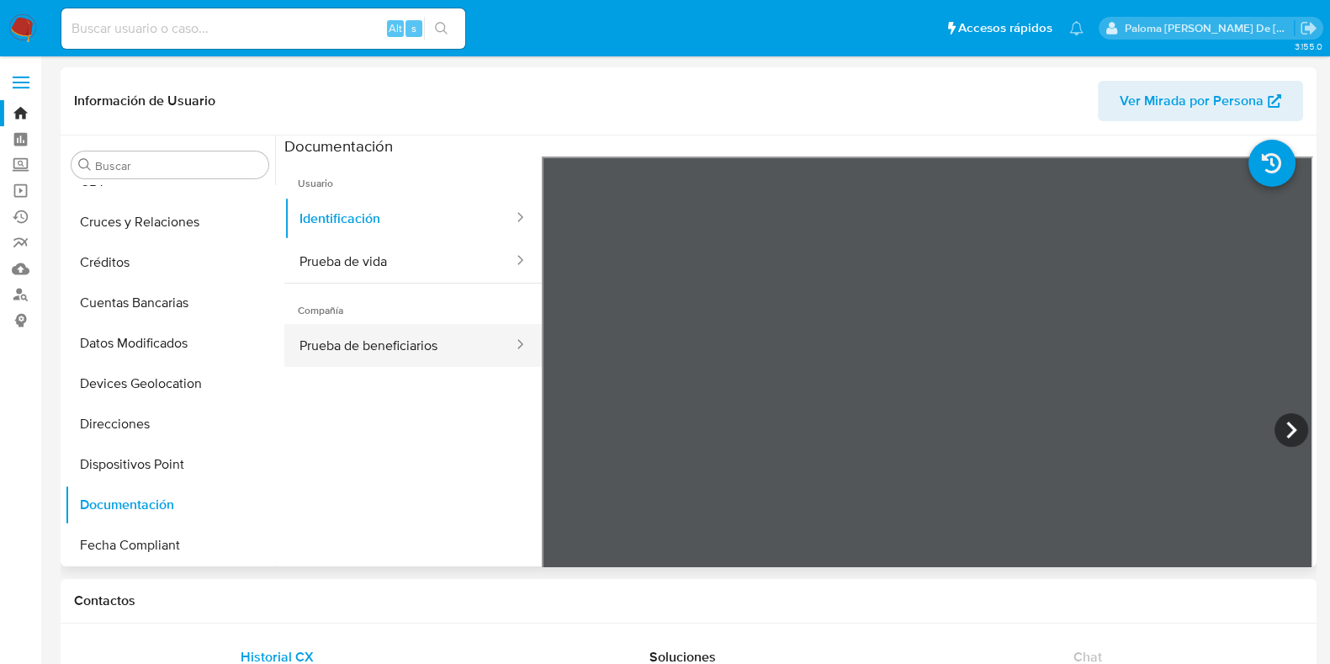
click at [395, 334] on button "Prueba de beneficiarios" at bounding box center [399, 345] width 231 height 43
click at [1287, 427] on icon at bounding box center [1292, 430] width 34 height 34
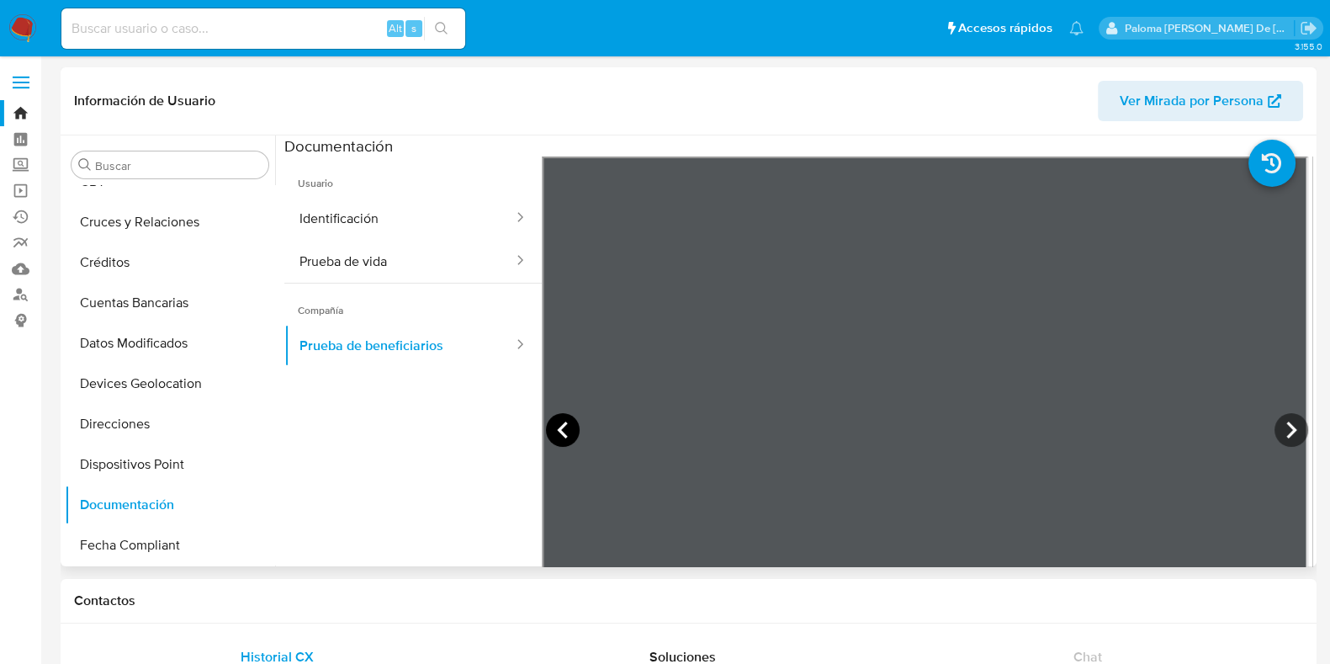
click at [559, 422] on icon at bounding box center [563, 430] width 34 height 34
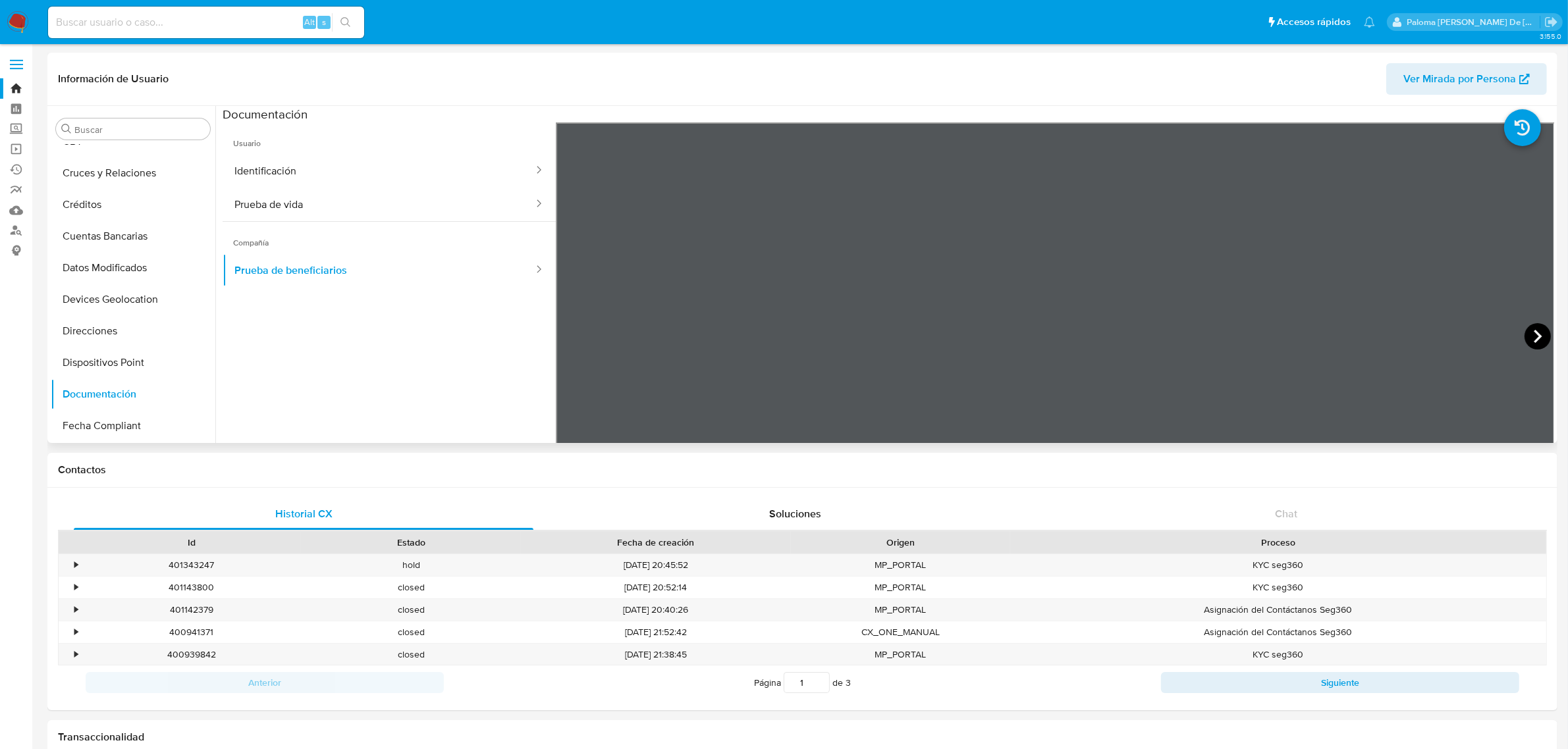
click at [1053, 331] on icon at bounding box center [1538, 337] width 27 height 27
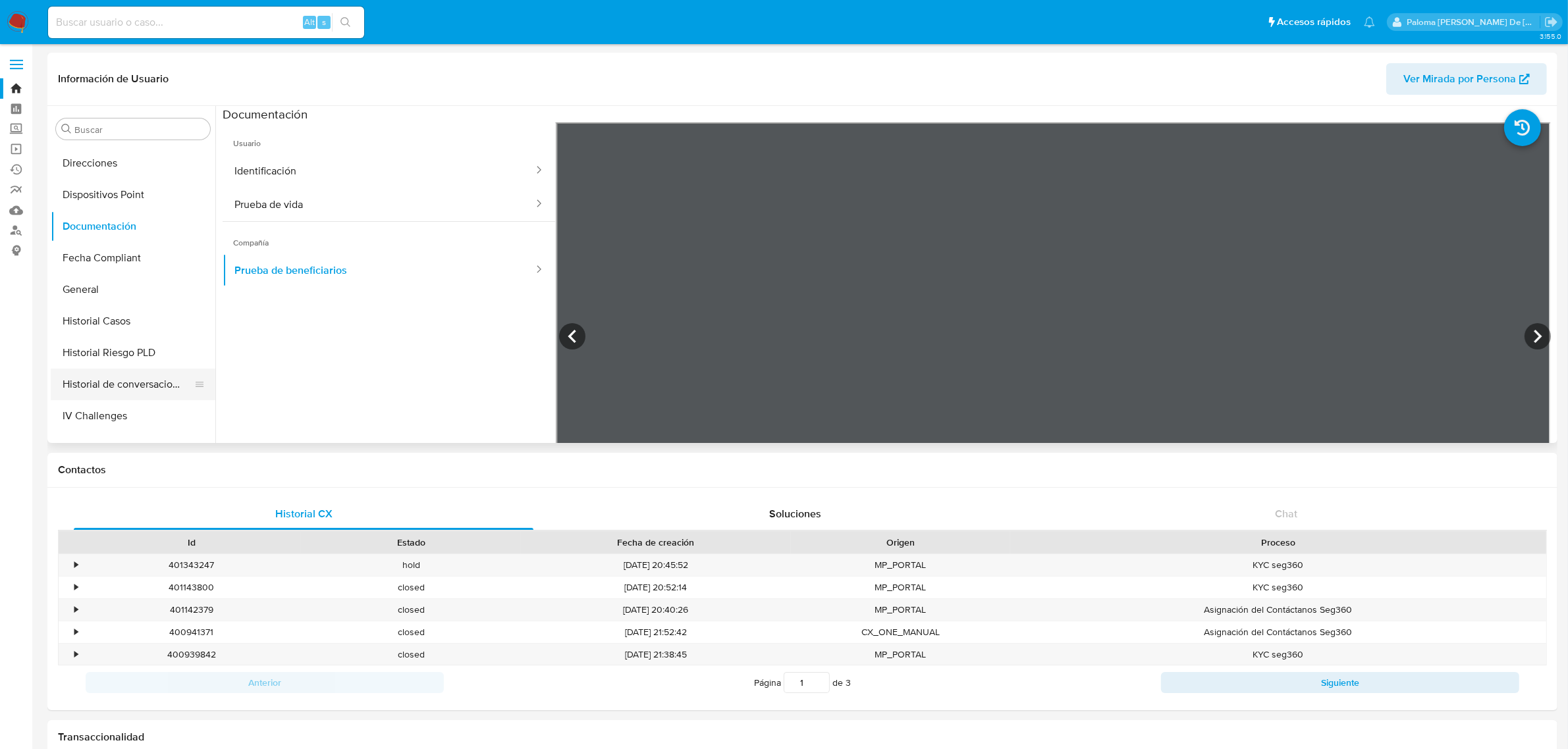
scroll to position [247, 0]
click at [103, 257] on button "Fecha Compliant" at bounding box center [128, 261] width 154 height 31
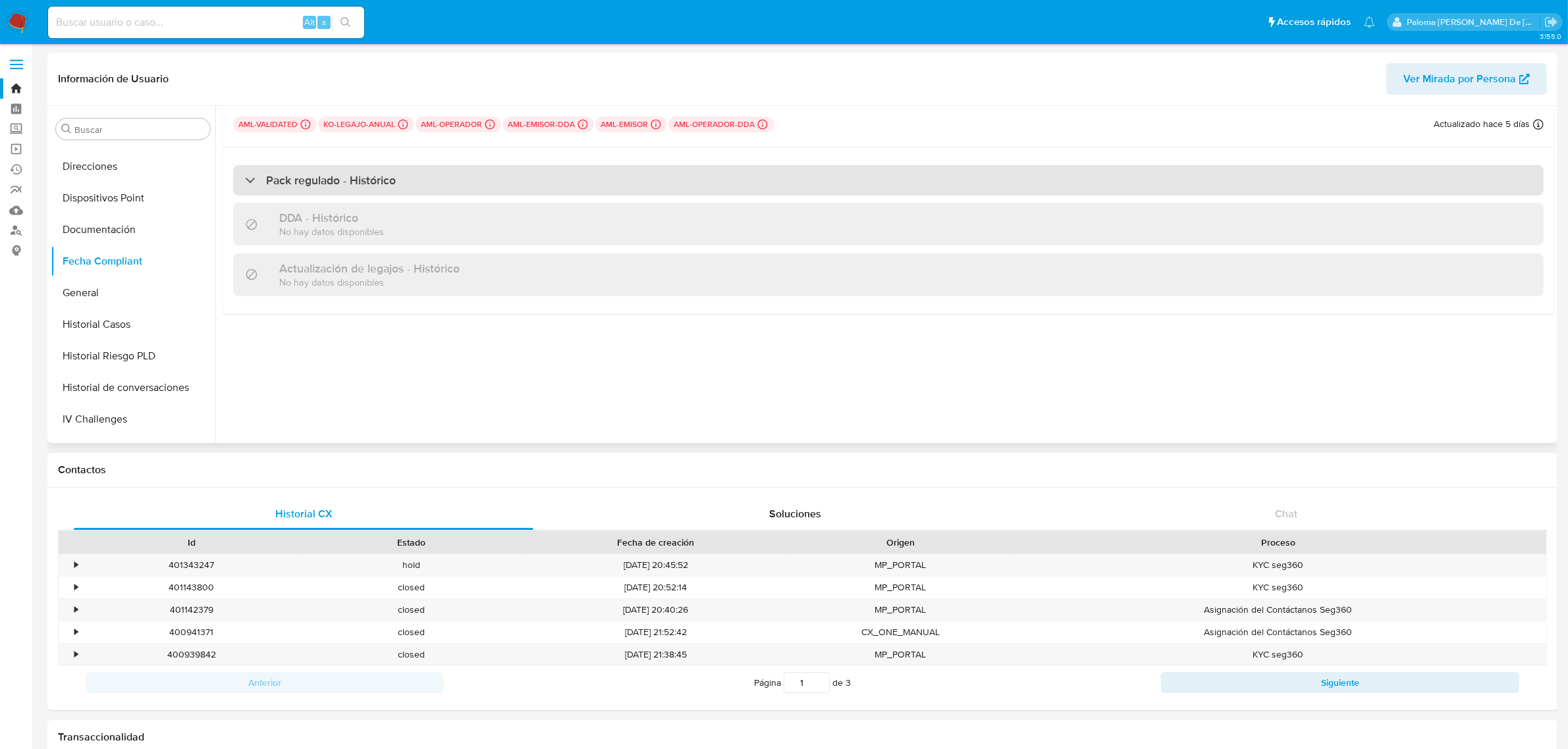
click at [380, 180] on h3 "Pack regulado - Histórico" at bounding box center [331, 180] width 130 height 15
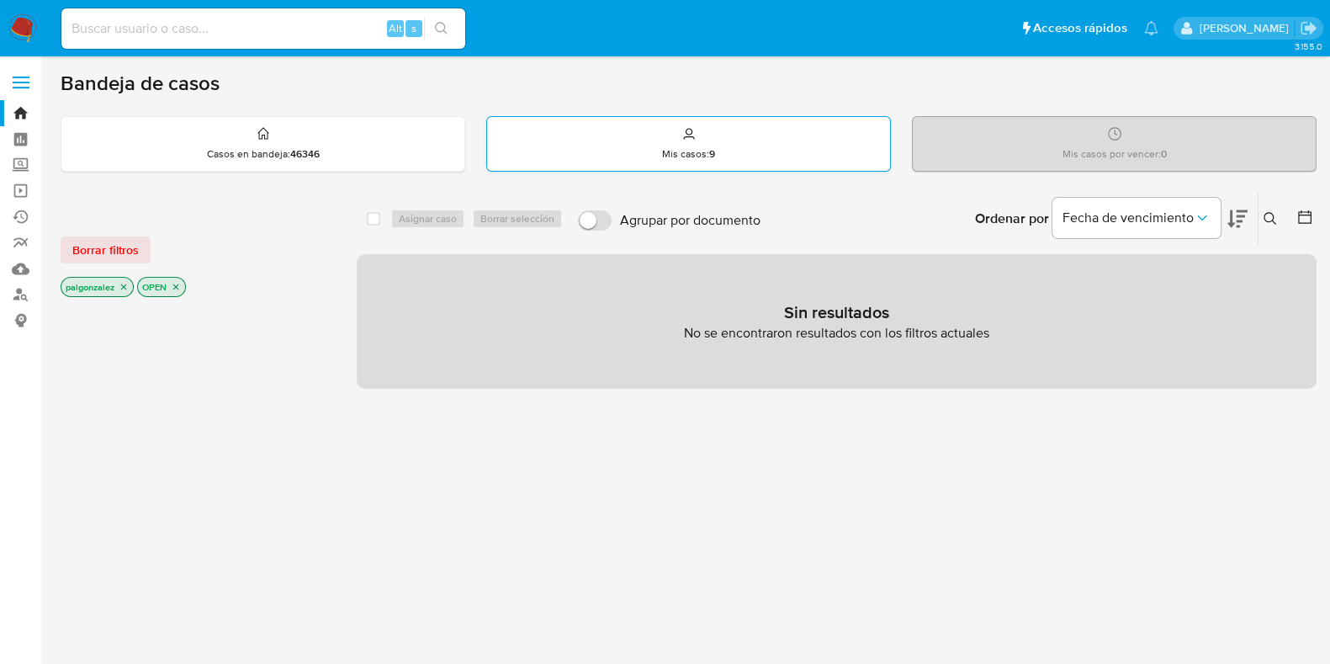
click at [724, 149] on div "Mis casos : 9" at bounding box center [688, 144] width 403 height 54
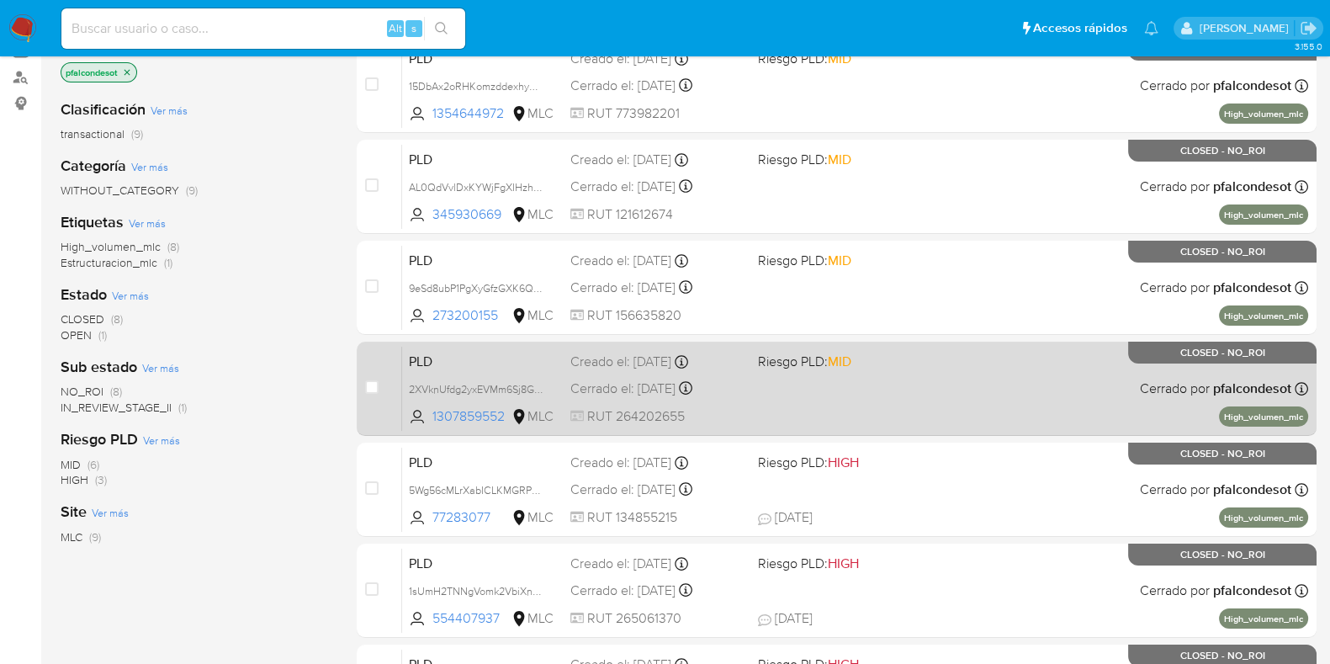
scroll to position [526, 0]
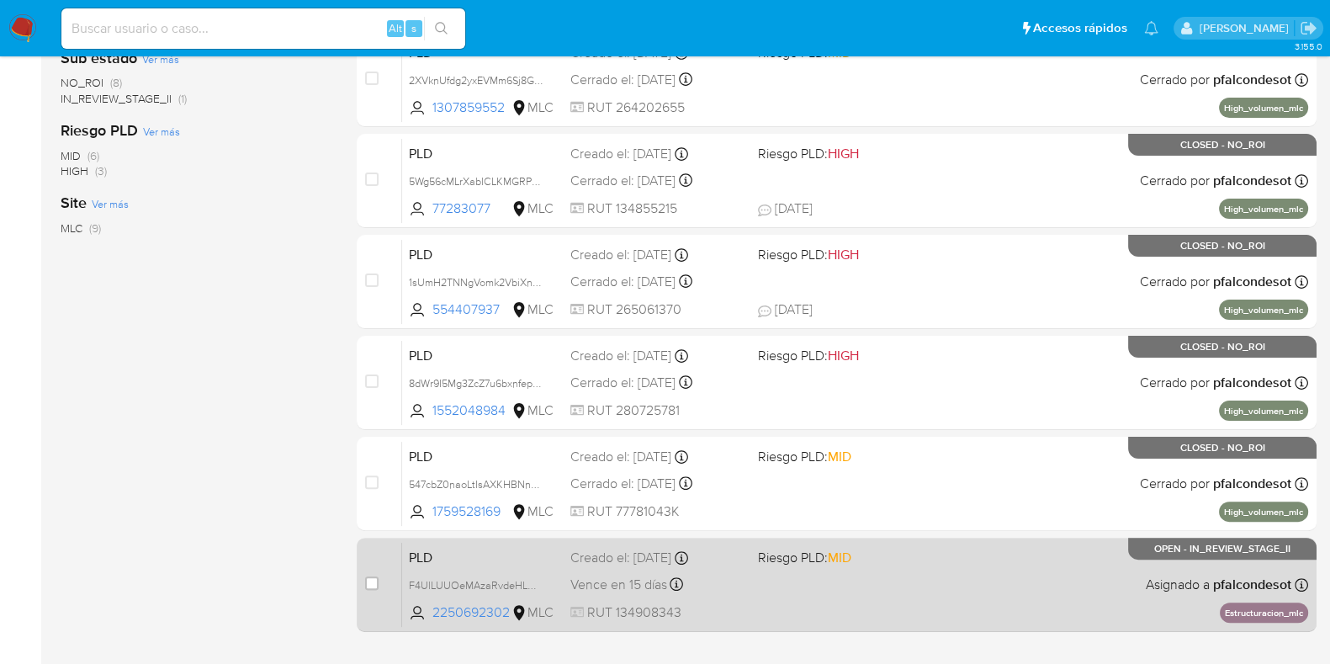
click at [997, 578] on div "PLD F4UlLUUOeMAzaRvdeHLmbWGO 2250692302 MLC Riesgo PLD: MID Creado el: 12/06/20…" at bounding box center [855, 584] width 906 height 85
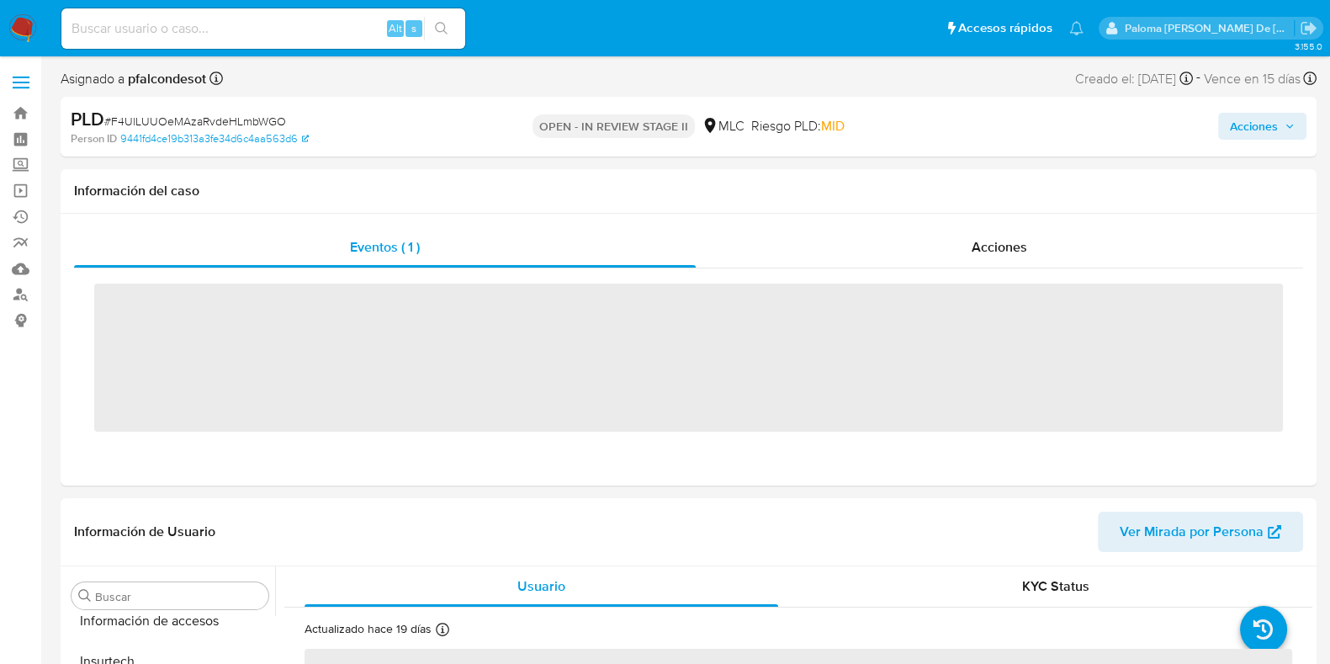
scroll to position [710, 0]
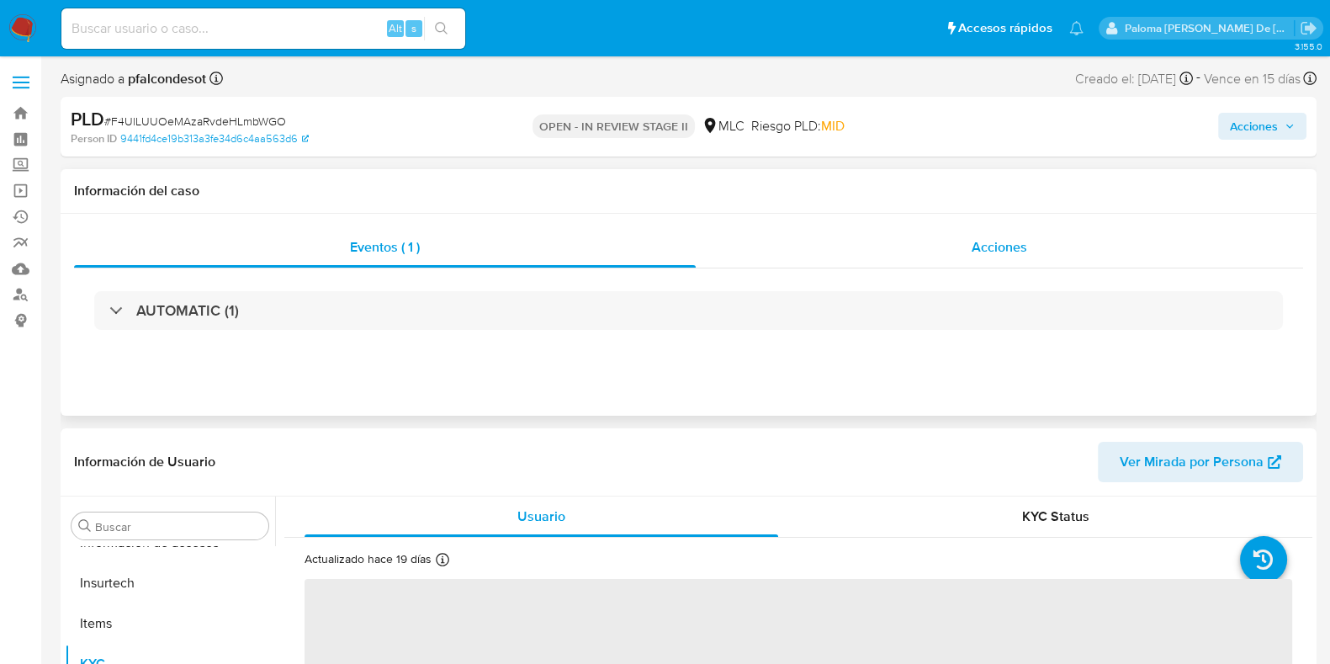
click at [1029, 247] on div "Acciones" at bounding box center [999, 247] width 607 height 40
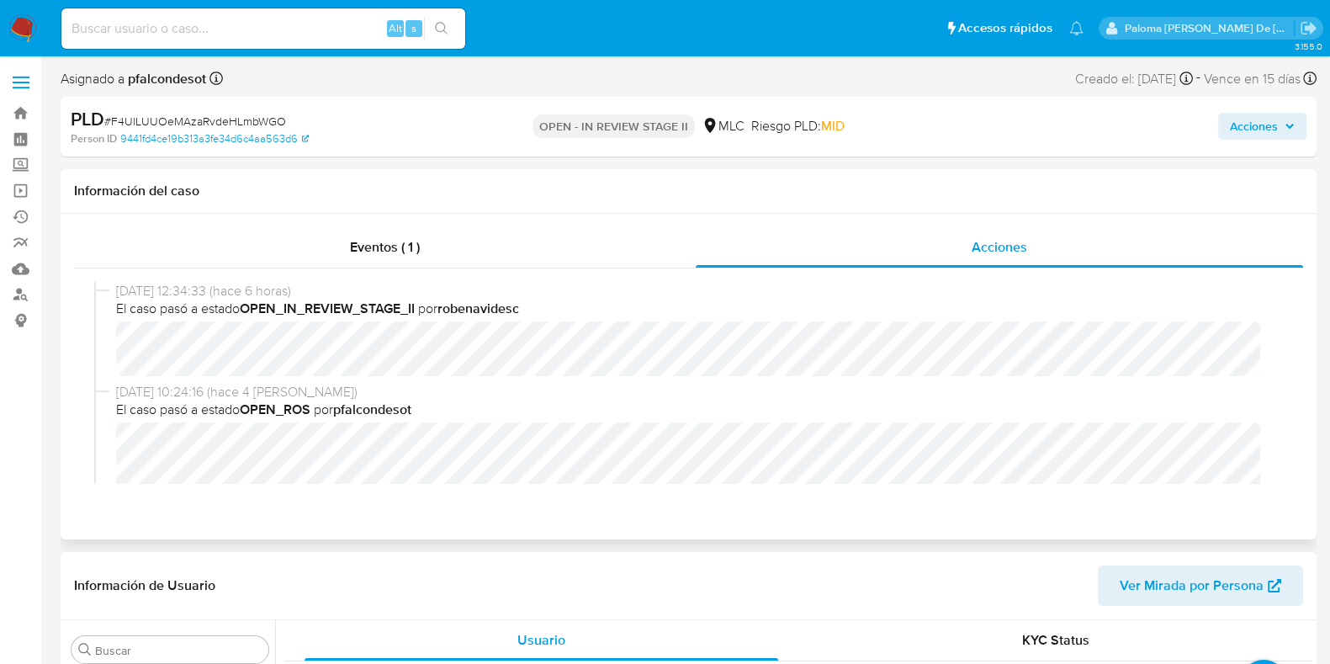
select select "10"
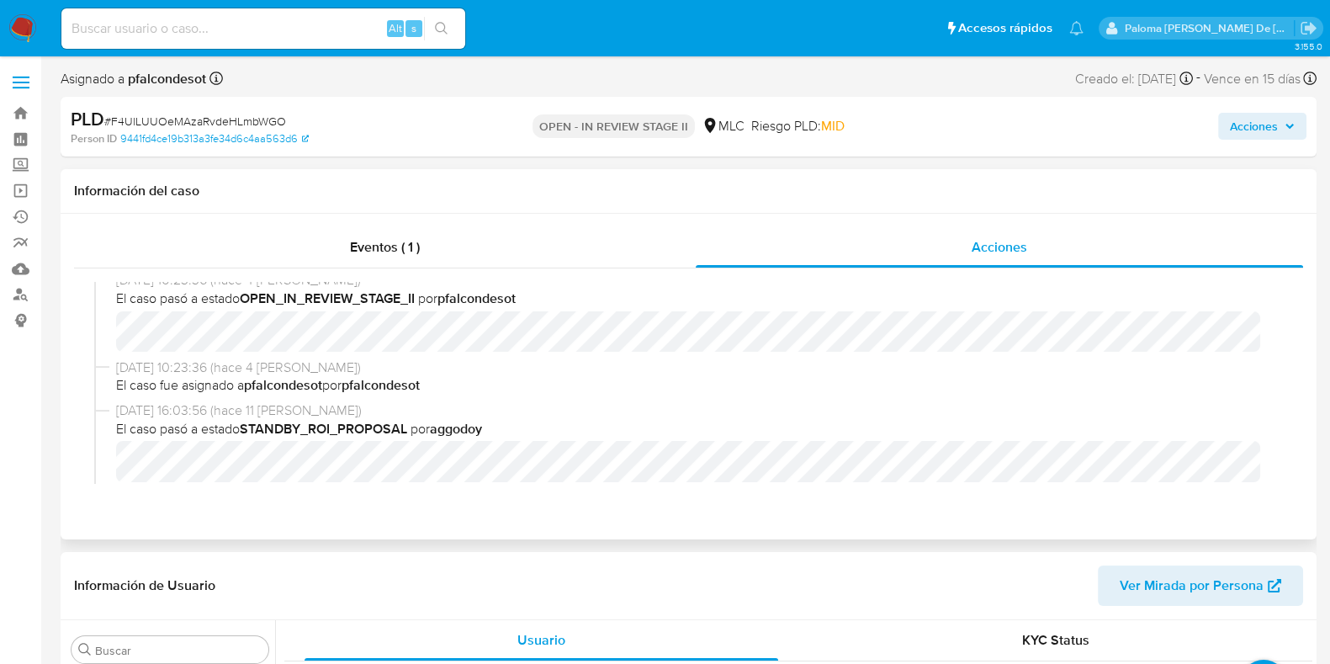
scroll to position [327, 0]
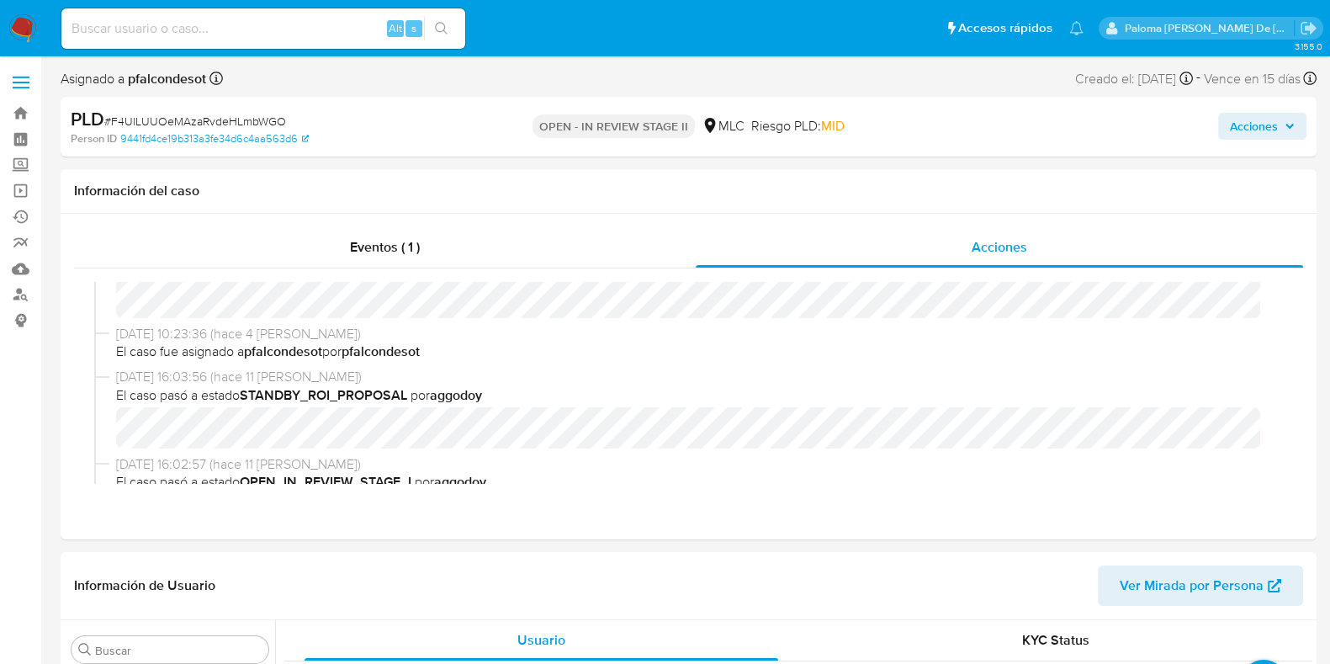
click at [1245, 139] on span "Acciones" at bounding box center [1254, 126] width 48 height 27
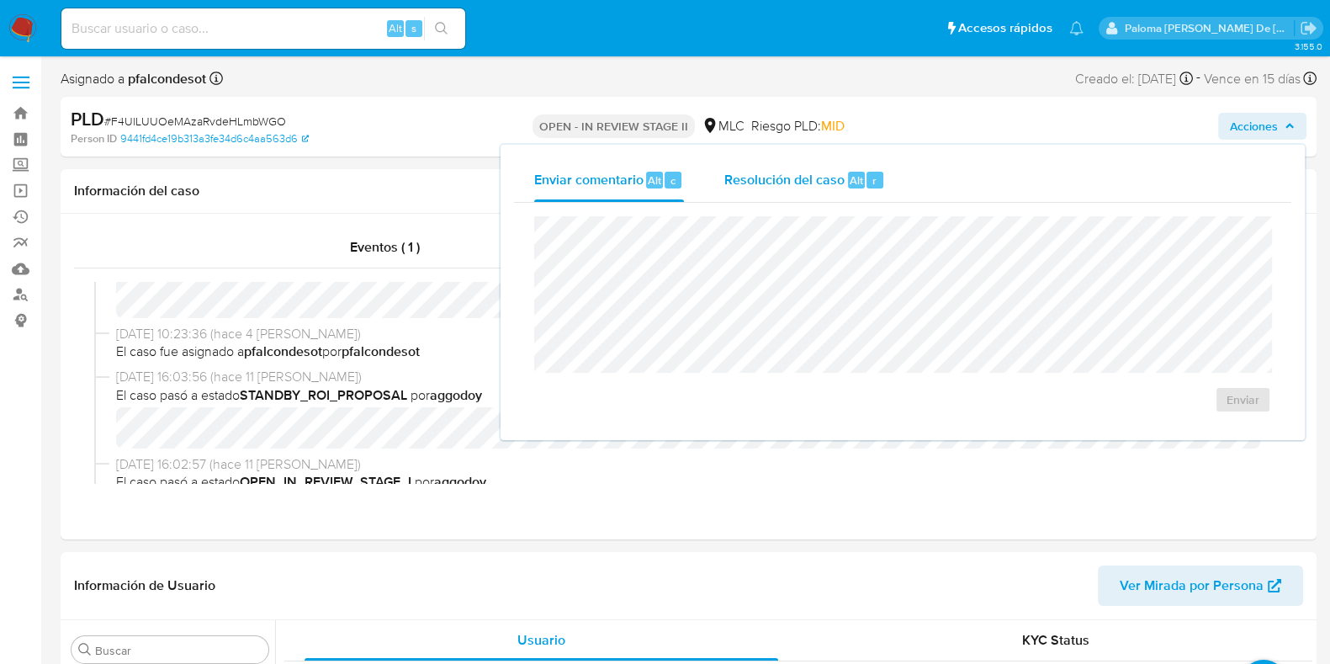
click at [801, 182] on span "Resolución del caso" at bounding box center [784, 179] width 120 height 19
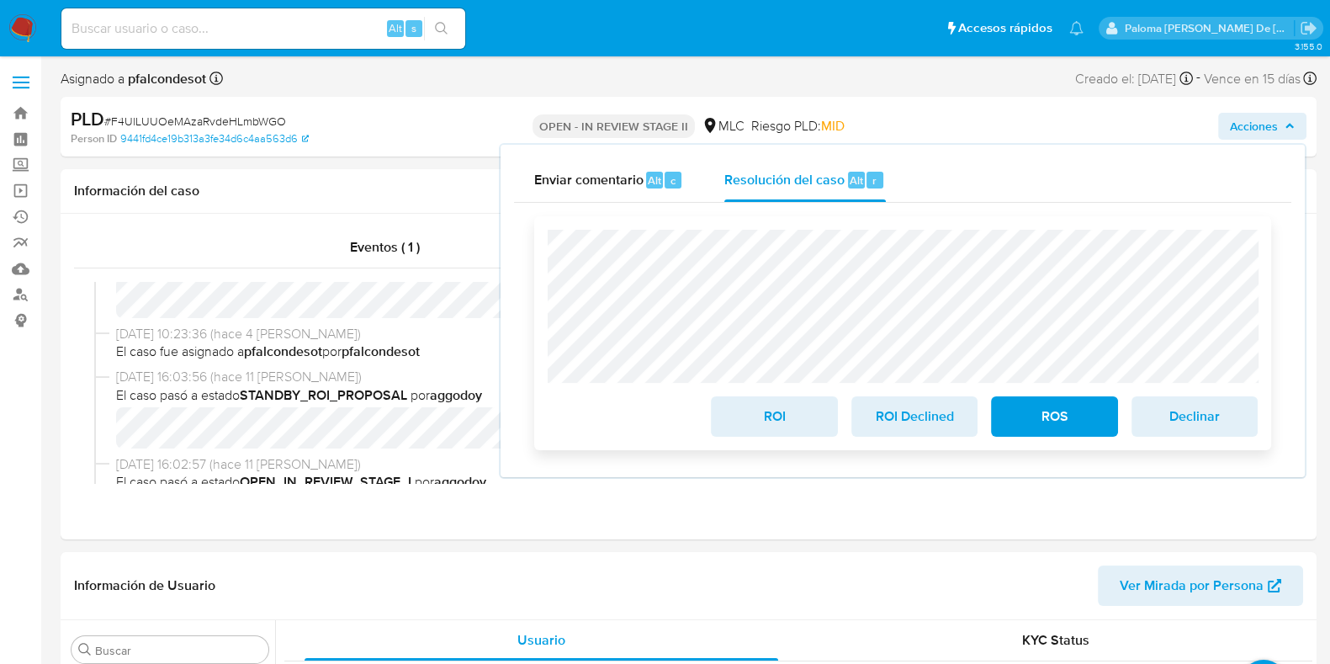
click at [1178, 426] on span "Declinar" at bounding box center [1194, 416] width 82 height 37
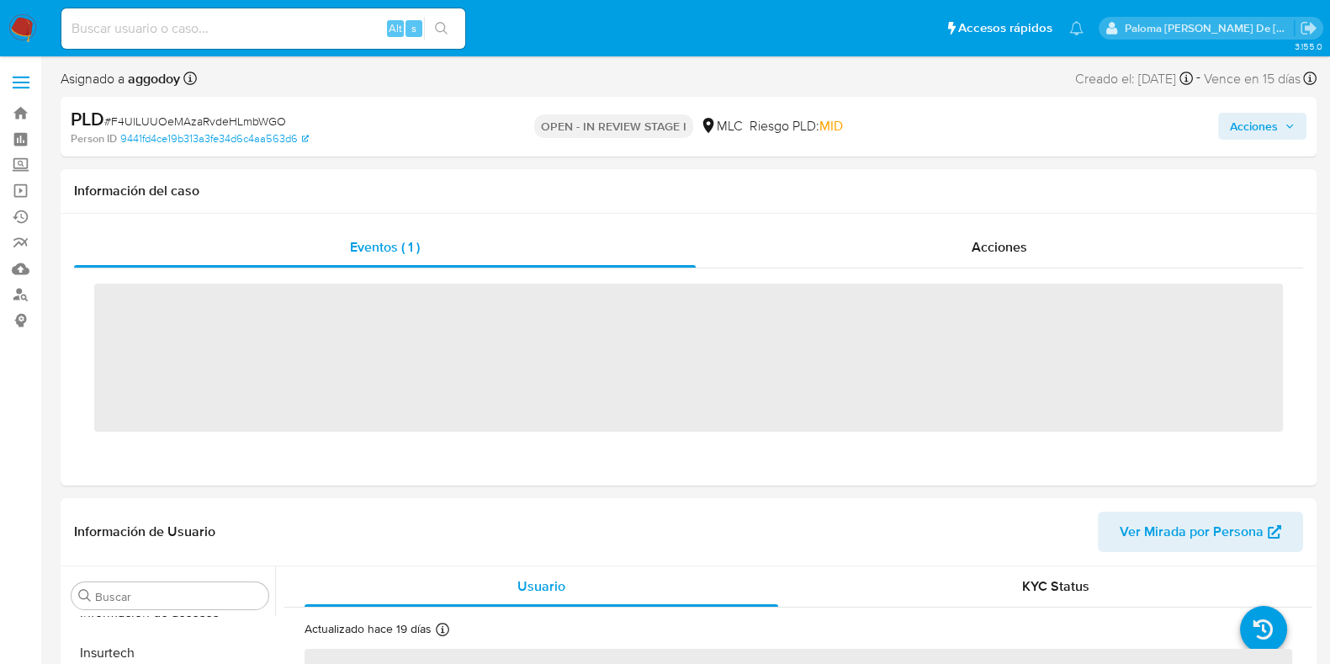
scroll to position [710, 0]
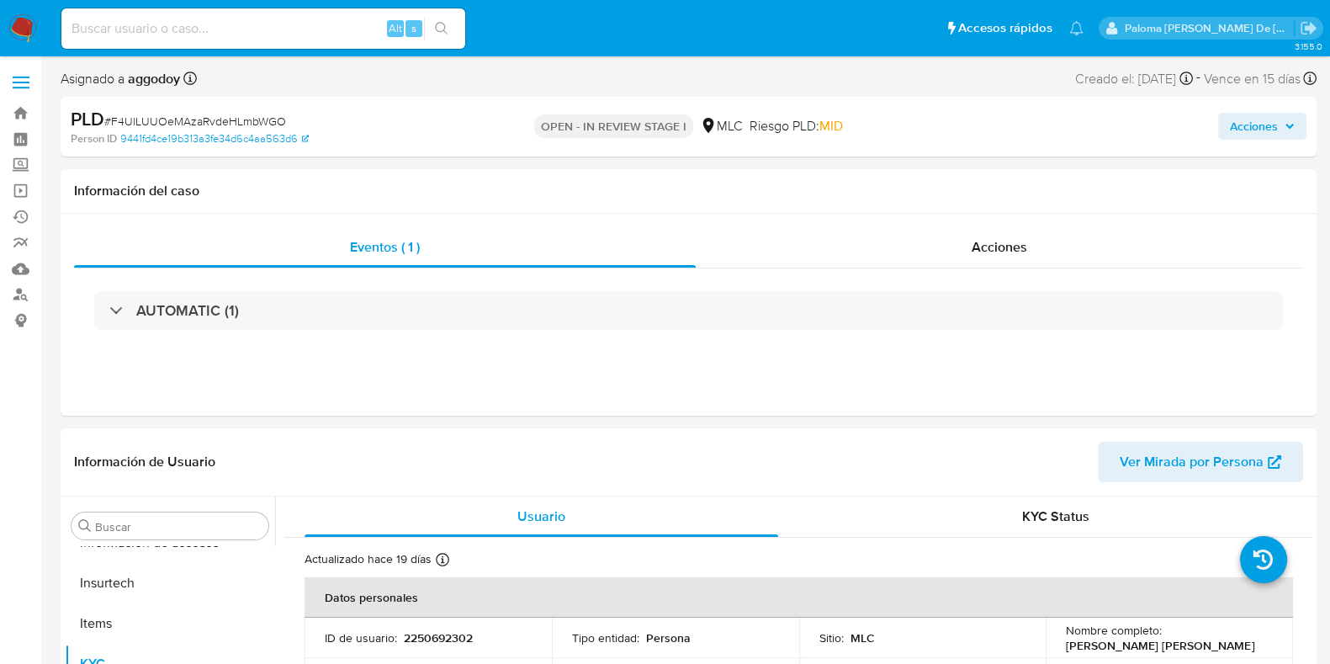
select select "10"
click at [24, 25] on img at bounding box center [22, 28] width 29 height 29
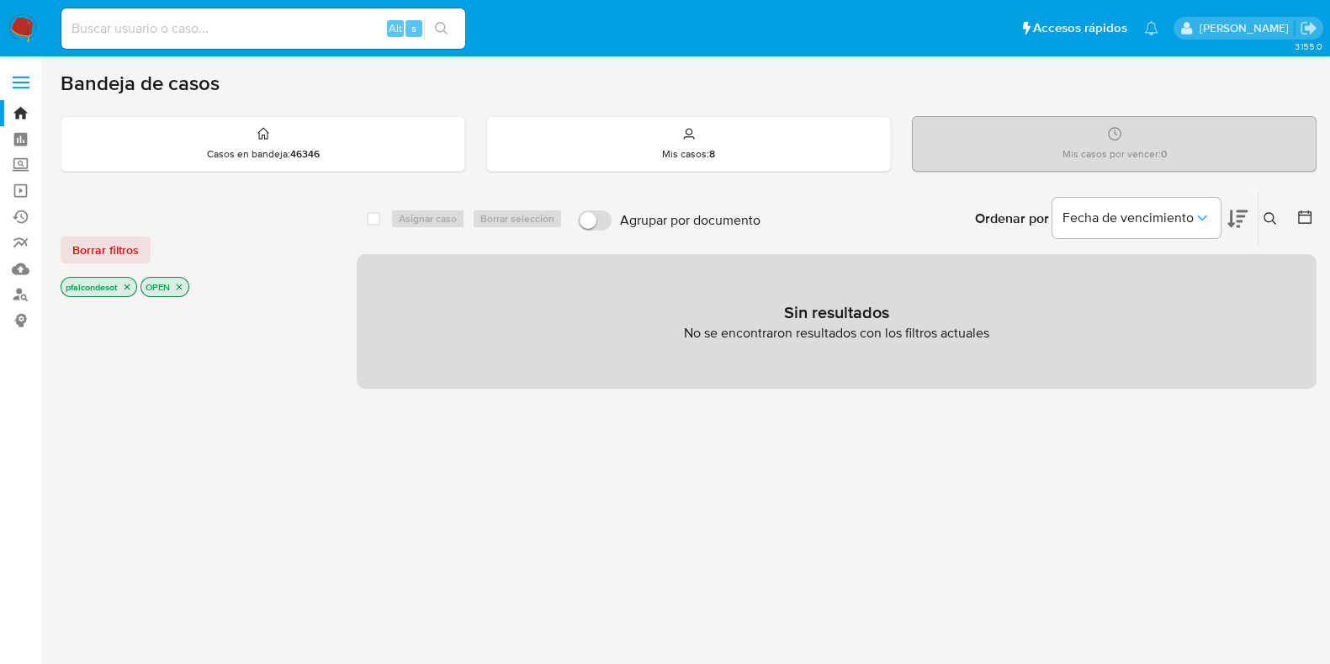
click at [128, 284] on icon "close-filter" at bounding box center [128, 287] width 6 height 6
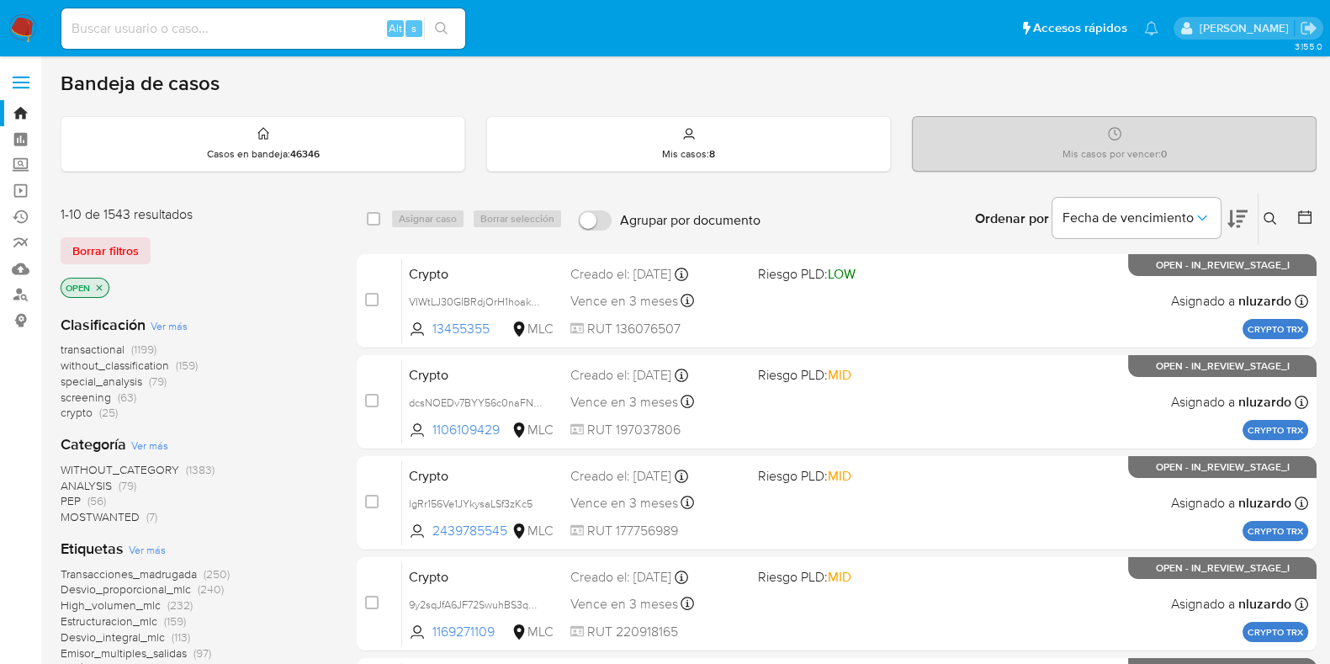
click at [97, 291] on p "OPEN" at bounding box center [84, 287] width 47 height 19
